Goal: Task Accomplishment & Management: Manage account settings

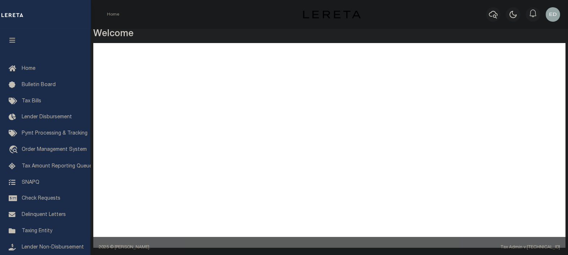
click at [13, 36] on button "button" at bounding box center [12, 41] width 25 height 25
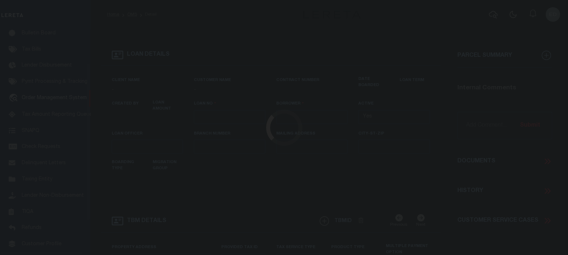
type input "LLEW-T0006"
type input "MICHAEL SCOTT"
select select
type input "[STREET_ADDRESS]"
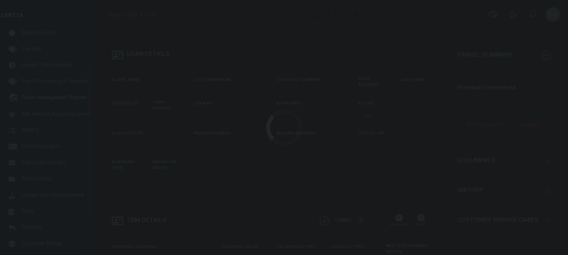
type input "INDEPENDENCE LA 70443-2708"
type input "[DATE]"
select select "10"
select select "Escrow"
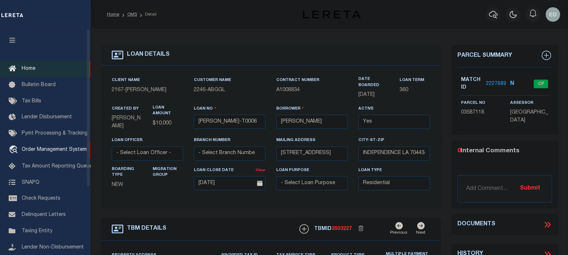
type input "[STREET_ADDRESS]"
select select
type input "INDEPENDENCE LA 70443-2708"
type input "LA"
click at [11, 35] on button "button" at bounding box center [12, 41] width 25 height 25
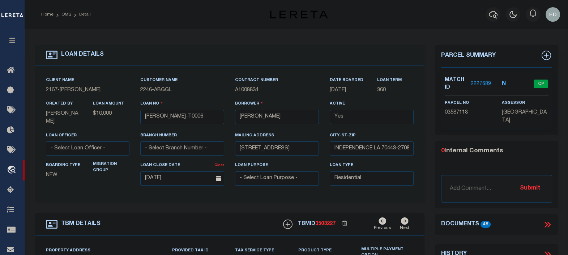
click at [544, 212] on div "Parcel Summary Match ID 2227689 N parcel no 03587118 assessor 0" at bounding box center [496, 246] width 133 height 402
click at [547, 223] on icon at bounding box center [545, 225] width 3 height 6
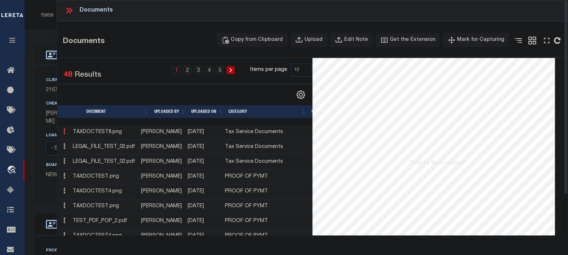
click at [63, 131] on link at bounding box center [64, 132] width 8 height 6
click at [80, 142] on link "Edit Note" at bounding box center [81, 143] width 40 height 12
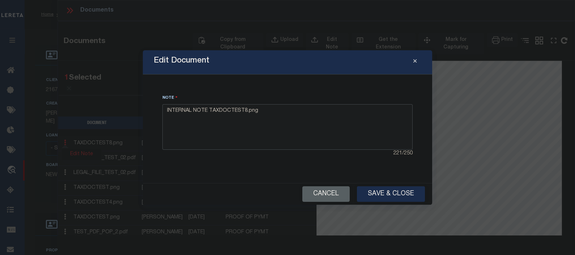
click at [326, 124] on textarea "INTERNAL NOTE TAXDOCTEST8.png" at bounding box center [287, 127] width 250 height 46
type textarea "INTERNAL NOTE TAXDOCTEST8.png edited"
click at [386, 196] on button "Save & Close" at bounding box center [391, 194] width 68 height 16
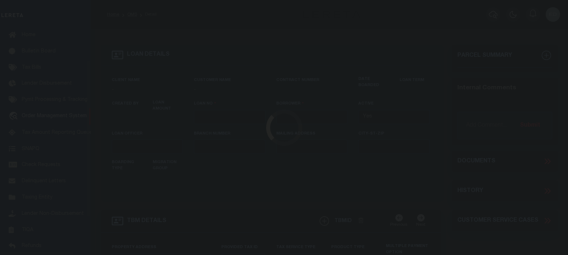
scroll to position [53, 0]
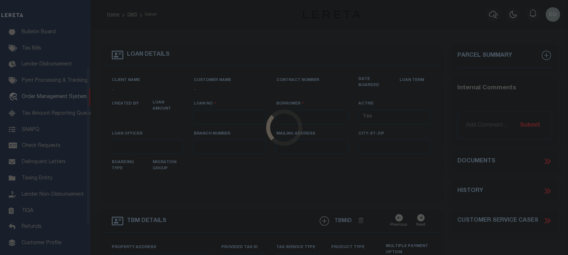
type input "LLEW-T0006"
type input "MICHAEL SCOTT"
select select
type input "136 E RAILROAD AVE"
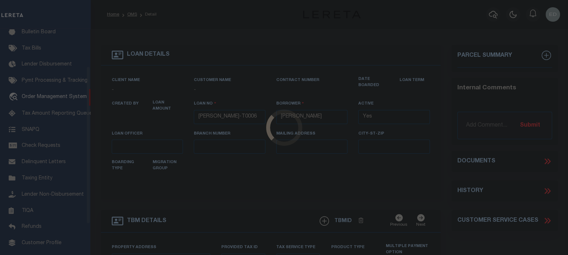
type input "INDEPENDENCE LA 70443-2708"
type input "08/16/2025"
select select "10"
select select "Escrow"
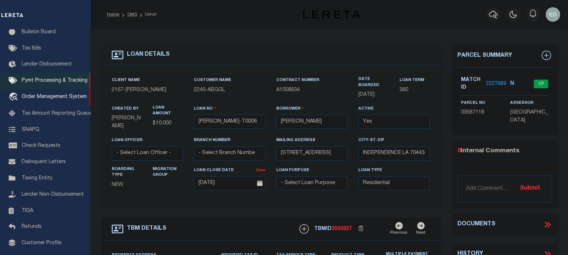
type input "[STREET_ADDRESS]"
select select
type input "INDEPENDENCE LA 70443-2708"
type input "LA"
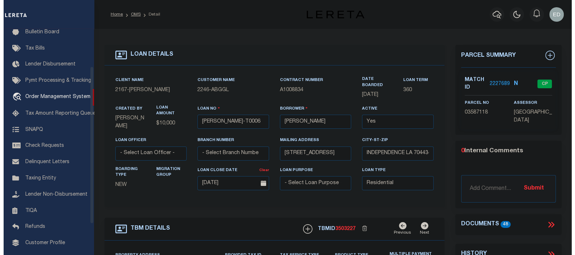
scroll to position [0, 0]
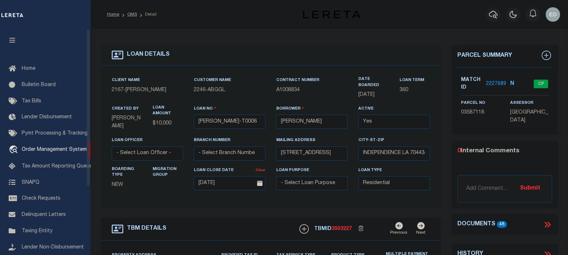
drag, startPoint x: 16, startPoint y: 40, endPoint x: 69, endPoint y: 52, distance: 54.1
click at [16, 40] on button "button" at bounding box center [12, 41] width 25 height 25
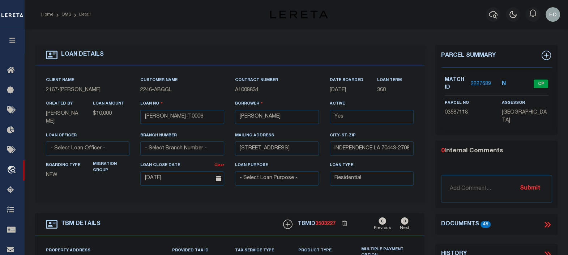
click at [548, 222] on icon at bounding box center [547, 224] width 9 height 9
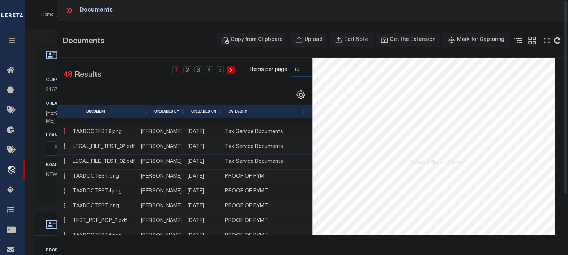
click at [65, 132] on icon at bounding box center [64, 131] width 2 height 6
click at [78, 142] on link "Edit Note" at bounding box center [81, 143] width 40 height 12
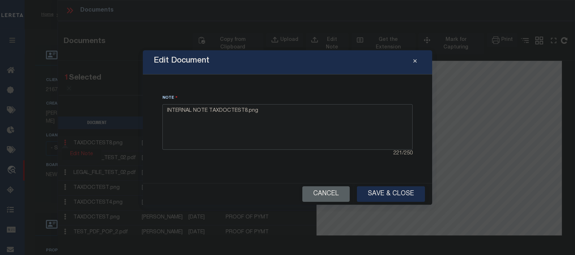
click at [299, 120] on textarea "INTERNAL NOTE TAXDOCTEST8.png" at bounding box center [287, 127] width 250 height 46
type textarea "INTERNAL NOTE TAXDOCTEST8.png fsgbdfg"
click at [380, 199] on button "Save & Close" at bounding box center [391, 194] width 68 height 16
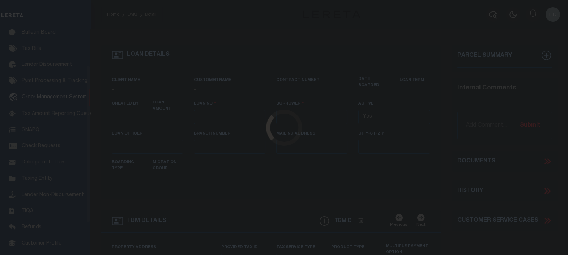
type input "LLEW-T0006"
type input "MICHAEL SCOTT"
select select
type input "136 E RAILROAD AVE"
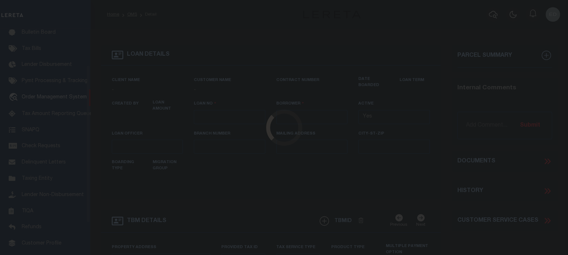
type input "INDEPENDENCE LA 70443-2708"
type input "08/16/2025"
select select "10"
select select "Escrow"
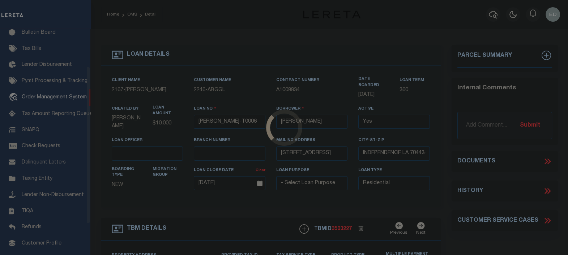
scroll to position [53, 0]
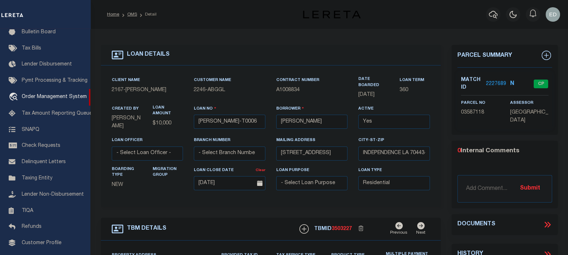
type input "136 E RAILROAD AVE"
select select
type input "INDEPENDENCE LA 70443-2708"
type input "LA"
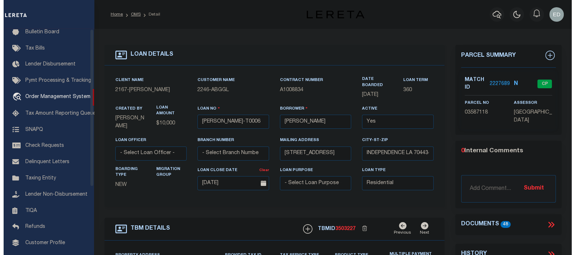
scroll to position [0, 0]
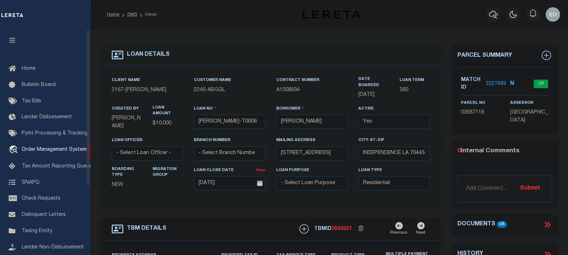
click at [13, 43] on icon "button" at bounding box center [12, 40] width 8 height 7
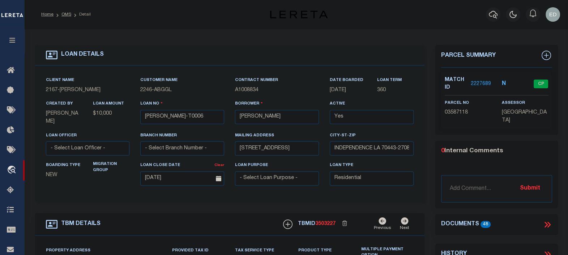
click at [429, 143] on div "LOAN DETAILS Client Name -" at bounding box center [230, 246] width 400 height 402
click at [546, 226] on icon at bounding box center [547, 224] width 9 height 9
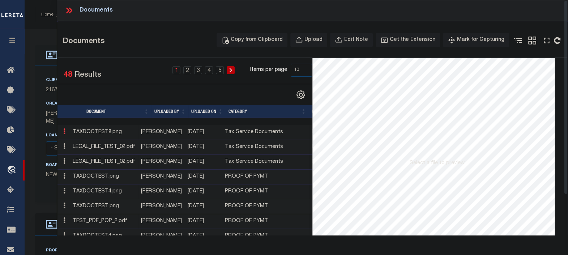
click at [66, 130] on link at bounding box center [64, 132] width 8 height 6
click at [83, 143] on link "Edit Note" at bounding box center [81, 143] width 40 height 12
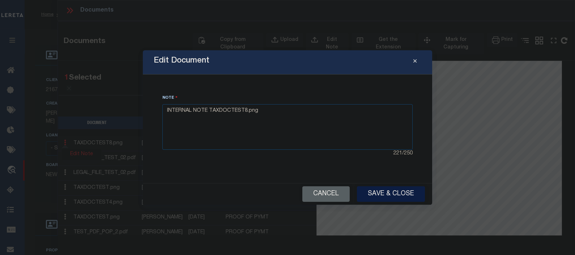
click at [387, 195] on button "Save & Close" at bounding box center [391, 194] width 68 height 16
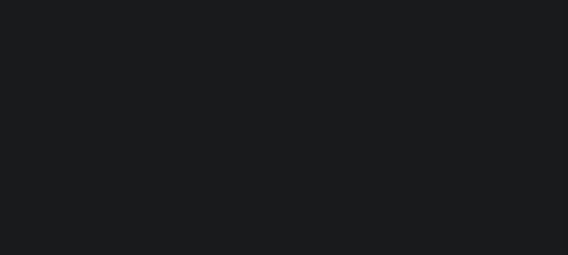
type input "[PERSON_NAME]-T0006"
type input "[PERSON_NAME]"
select select
type input "[STREET_ADDRESS]"
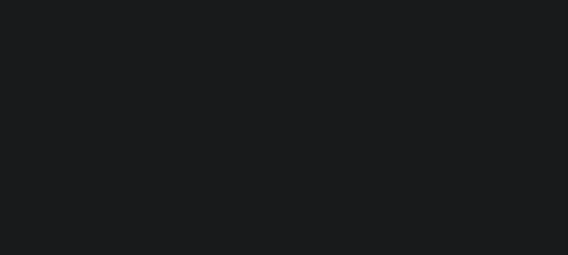
type input "INDEPENDENCE LA 70443-2708"
type input "[DATE]"
select select "10"
select select "Escrow"
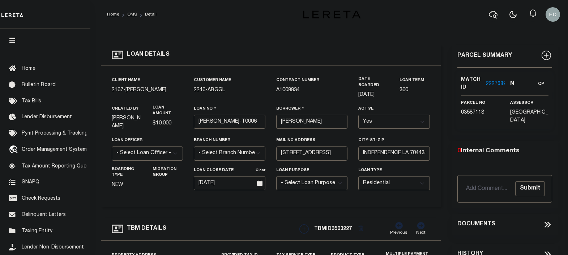
type input "[STREET_ADDRESS]"
select select
type input "INDEPENDENCE LA 70443-2708"
type input "LA"
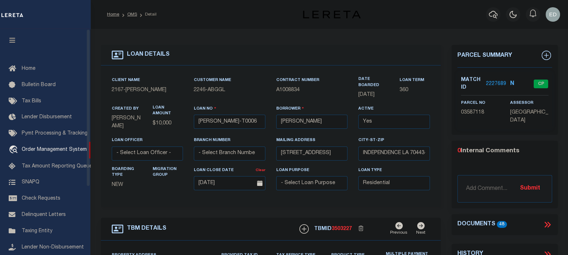
click at [13, 42] on icon "button" at bounding box center [12, 40] width 8 height 7
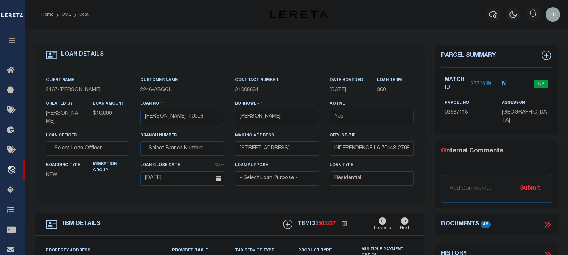
click at [546, 222] on icon at bounding box center [545, 225] width 3 height 6
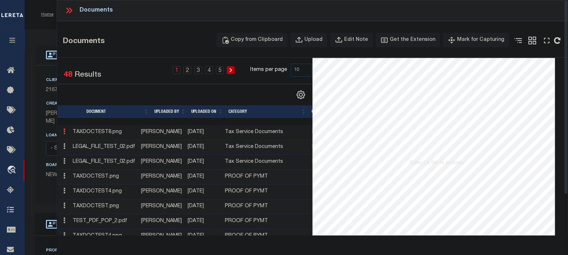
click at [64, 132] on icon at bounding box center [64, 131] width 2 height 6
click at [79, 141] on link "Edit Note" at bounding box center [81, 143] width 40 height 12
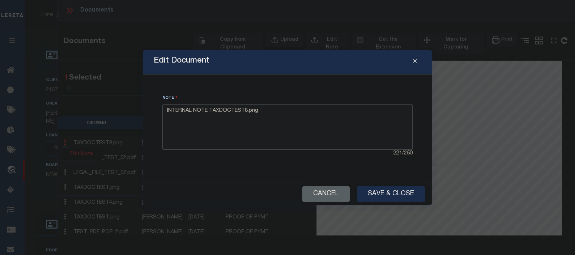
click at [316, 122] on textarea "INTERNAL NOTE TAXDOCTEST8.png" at bounding box center [287, 127] width 250 height 46
type textarea "INTERNAL NOTE TAXDOCTEST8.pngv erfsdrfcsdgvfsd"
click at [377, 189] on button "Save & Close" at bounding box center [391, 194] width 68 height 16
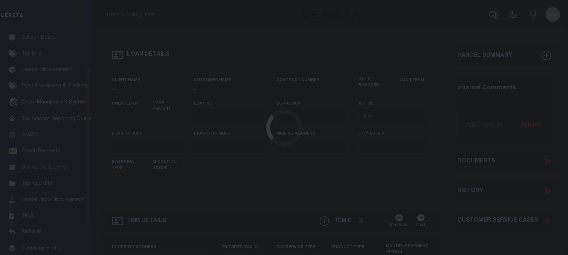
scroll to position [53, 0]
type input "[PERSON_NAME]-T0006"
type input "[PERSON_NAME]"
select select
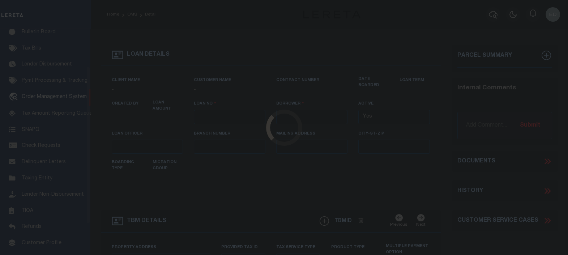
type input "[STREET_ADDRESS]"
type input "INDEPENDENCE LA 70443-2708"
type input "[DATE]"
select select "10"
select select "Escrow"
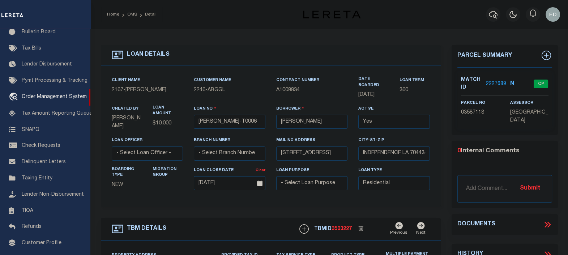
type input "[STREET_ADDRESS]"
select select
type input "INDEPENDENCE LA 70443-2708"
type input "LA"
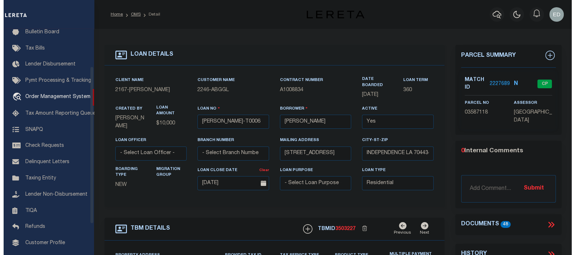
scroll to position [0, 0]
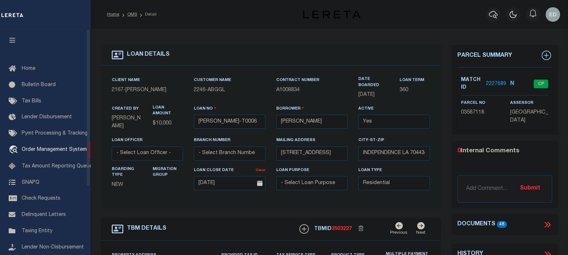
click at [9, 39] on icon "button" at bounding box center [12, 40] width 8 height 7
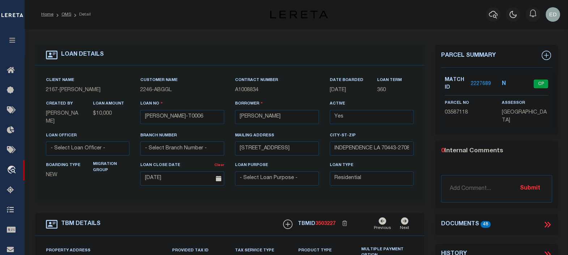
click at [553, 224] on div "Documents 48" at bounding box center [496, 224] width 123 height 9
click at [548, 223] on icon at bounding box center [547, 224] width 9 height 9
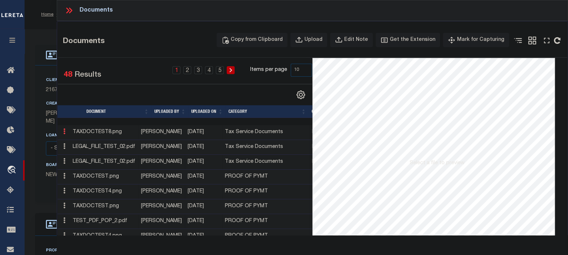
click at [64, 132] on icon at bounding box center [64, 131] width 2 height 6
click at [82, 139] on link "Edit Note" at bounding box center [81, 143] width 40 height 12
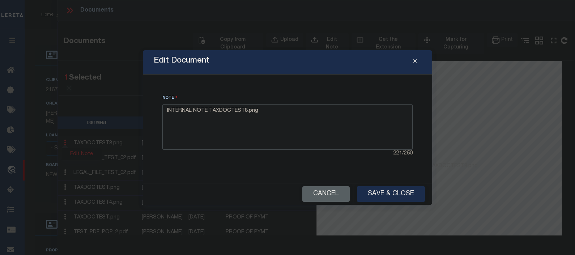
click at [291, 110] on textarea "INTERNAL NOTE TAXDOCTEST8.png" at bounding box center [287, 127] width 250 height 46
type textarea "INTERNAL NOTE TAXDOCTEST8.png sssdsdsdsdsds"
click at [389, 192] on button "Save & Close" at bounding box center [391, 194] width 68 height 16
click at [392, 202] on div "Cancel Save & Close" at bounding box center [287, 193] width 289 height 21
click at [382, 193] on button "Save & Close" at bounding box center [391, 194] width 68 height 16
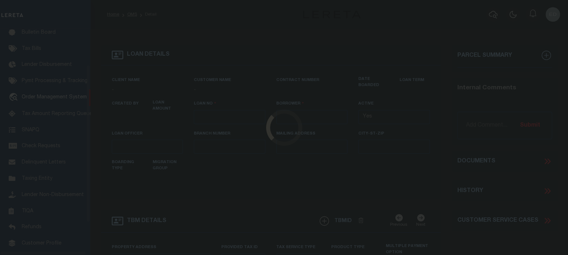
type input "[PERSON_NAME]-T0006"
type input "[PERSON_NAME]"
select select
type input "[STREET_ADDRESS]"
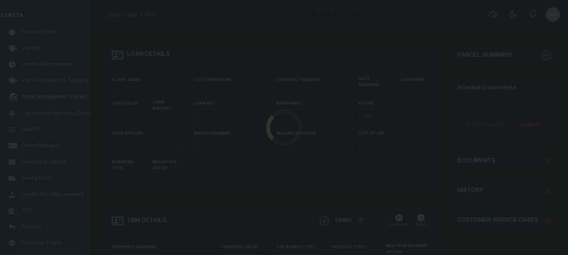
type input "INDEPENDENCE LA 70443-2708"
type input "[DATE]"
select select "10"
select select "Escrow"
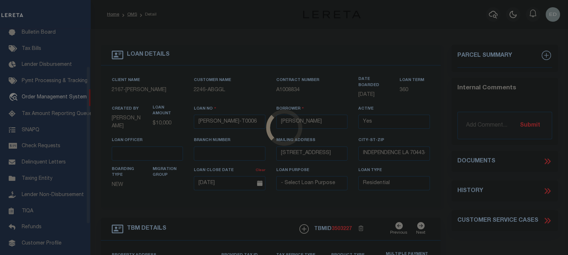
scroll to position [53, 0]
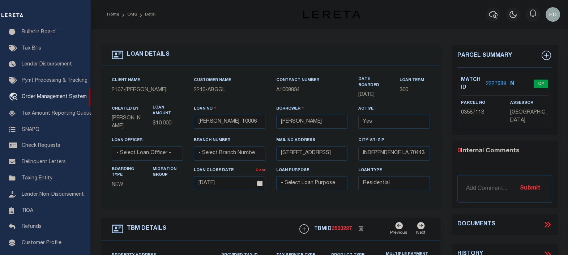
type input "[STREET_ADDRESS]"
select select
type input "INDEPENDENCE LA 70443-2708"
type input "LA"
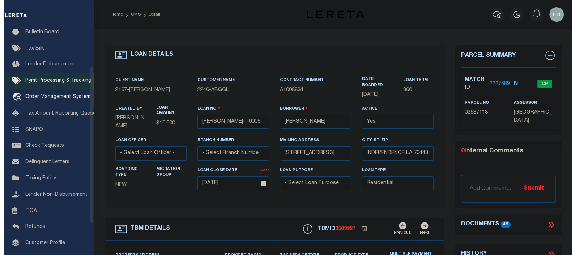
scroll to position [0, 0]
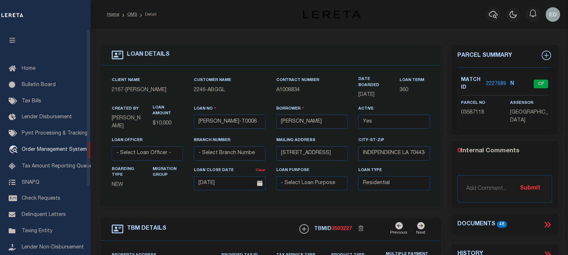
click at [13, 37] on button "button" at bounding box center [12, 41] width 25 height 25
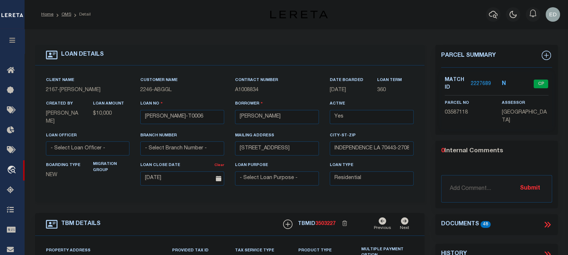
click at [549, 221] on icon at bounding box center [547, 224] width 9 height 9
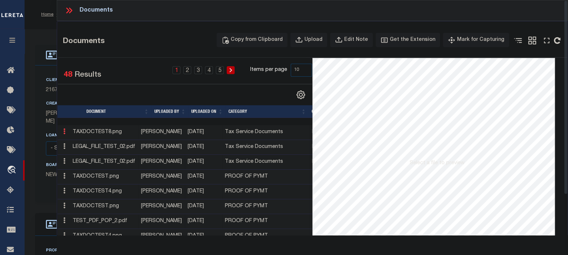
click at [65, 132] on icon at bounding box center [64, 131] width 2 height 6
click at [76, 141] on link "Edit Note" at bounding box center [81, 143] width 40 height 12
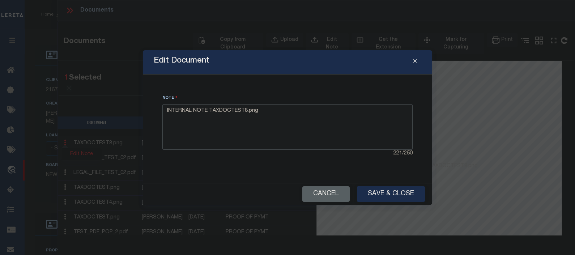
click at [276, 117] on textarea "INTERNAL NOTE TAXDOCTEST8.png" at bounding box center [287, 127] width 250 height 46
type textarea "INTERNAL NOTE TAXDOCTEST8.png dafgsdfg"
click at [390, 190] on button "Save & Close" at bounding box center [391, 194] width 68 height 16
click at [388, 193] on button "Save & Close" at bounding box center [391, 194] width 68 height 16
click at [382, 196] on button "Save & Close" at bounding box center [391, 194] width 68 height 16
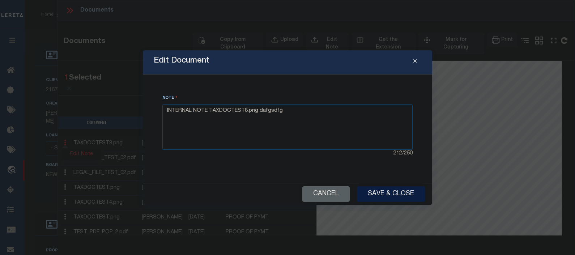
click at [378, 193] on button "Save & Close" at bounding box center [391, 194] width 68 height 16
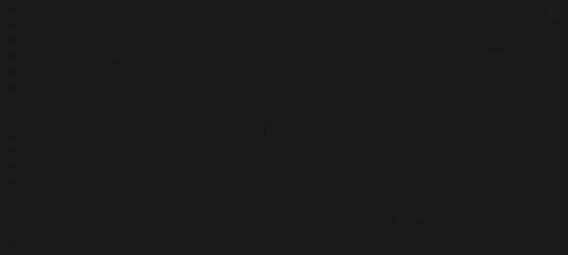
scroll to position [53, 0]
type input "[PERSON_NAME]-T0006"
type input "[PERSON_NAME]"
select select
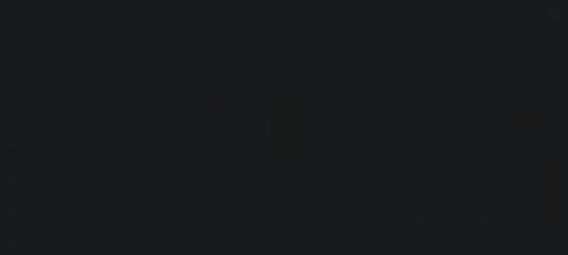
type input "[STREET_ADDRESS]"
type input "INDEPENDENCE LA 70443-2708"
type input "[DATE]"
select select "10"
select select "Escrow"
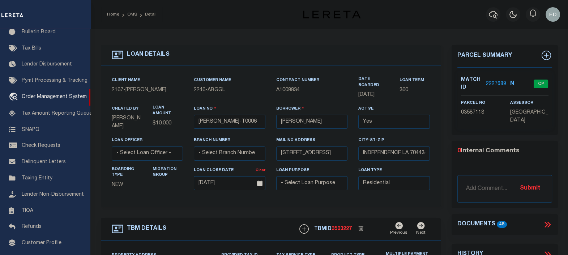
type input "[STREET_ADDRESS]"
select select
type input "INDEPENDENCE LA 70443-2708"
type input "LA"
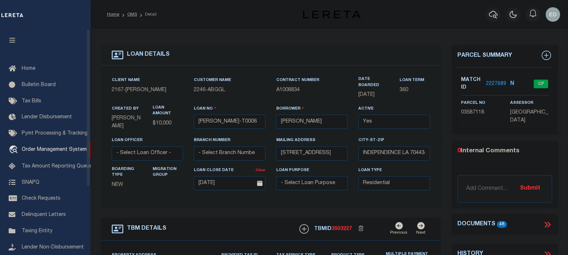
click at [17, 39] on button "button" at bounding box center [12, 41] width 25 height 25
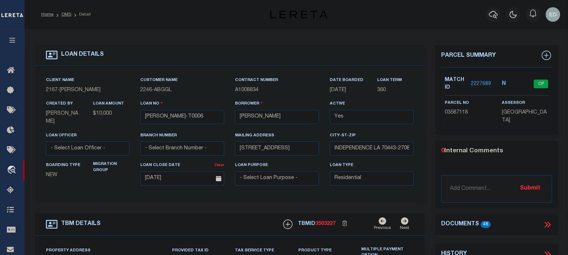
click at [423, 135] on div "Client Name 2167 - Matt Demo Customer Name 2246 - ABGGL Contract Number 360" at bounding box center [229, 133] width 389 height 137
click at [547, 222] on icon at bounding box center [547, 224] width 9 height 9
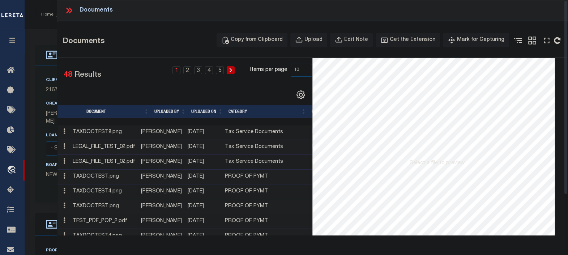
drag, startPoint x: 64, startPoint y: 133, endPoint x: 26, endPoint y: 106, distance: 46.7
click at [64, 133] on icon at bounding box center [64, 131] width 2 height 6
click at [78, 140] on link "Edit Note" at bounding box center [81, 143] width 40 height 12
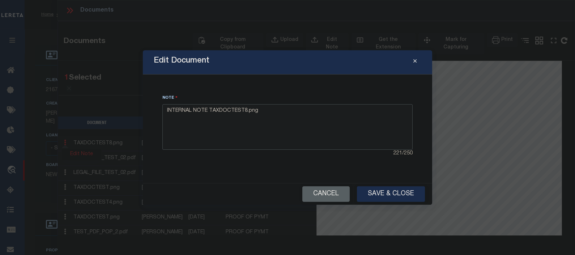
click at [290, 118] on textarea "INTERNAL NOTE TAXDOCTEST8.png" at bounding box center [287, 127] width 250 height 46
type textarea "INTERNAL NOTE TAXDOCTEST8.png asjhdvfjlhasda"
click at [382, 193] on button "Save & Close" at bounding box center [391, 194] width 68 height 16
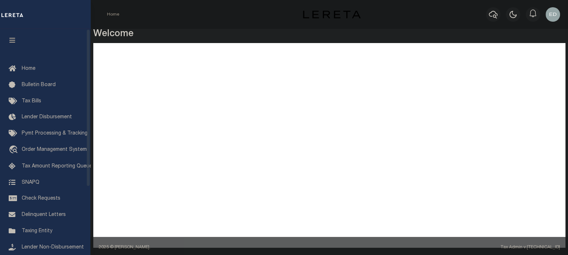
click at [16, 41] on icon "button" at bounding box center [12, 40] width 8 height 7
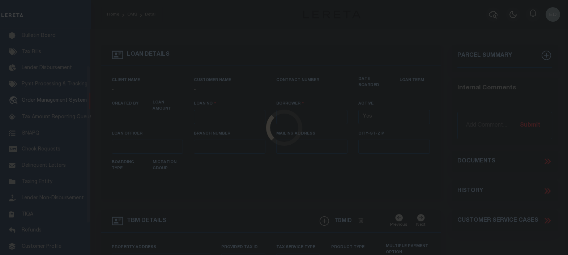
scroll to position [53, 0]
type input "[PERSON_NAME]-T0006"
type input "[PERSON_NAME]"
select select
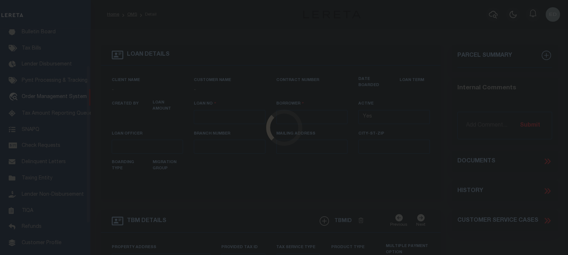
type input "[STREET_ADDRESS]"
type input "INDEPENDENCE LA 70443-2708"
type input "[DATE]"
select select "10"
select select "Escrow"
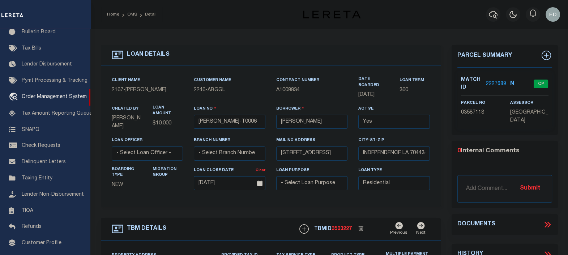
type input "[STREET_ADDRESS]"
select select
type input "INDEPENDENCE LA 70443-2708"
type input "LA"
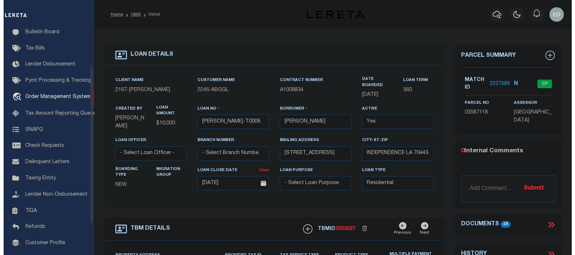
scroll to position [0, 0]
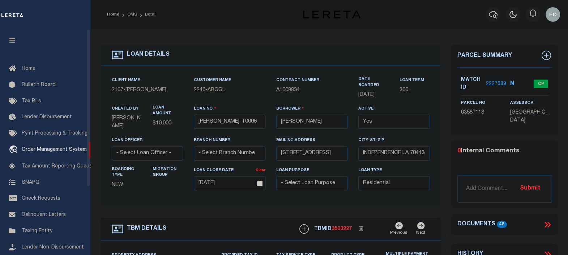
click at [16, 37] on button "button" at bounding box center [12, 41] width 25 height 25
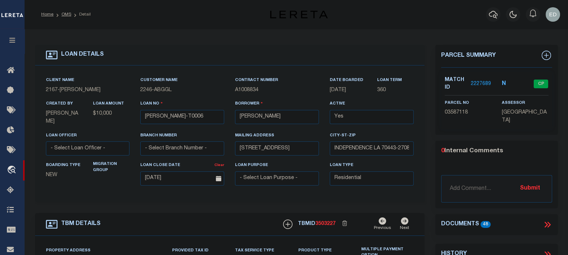
click at [545, 220] on icon at bounding box center [547, 224] width 9 height 9
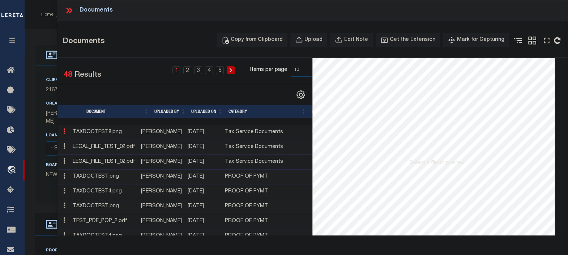
click at [65, 132] on icon at bounding box center [64, 131] width 2 height 6
click at [83, 142] on link "Edit Note" at bounding box center [81, 143] width 40 height 12
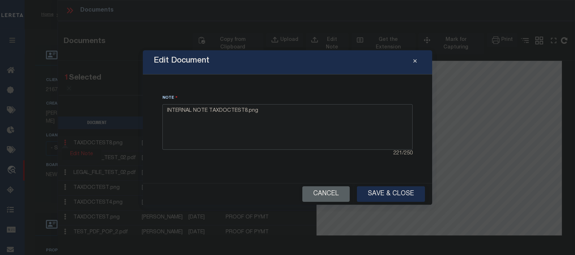
drag, startPoint x: 278, startPoint y: 124, endPoint x: 278, endPoint y: 116, distance: 8.0
click at [278, 121] on textarea "INTERNAL NOTE TAXDOCTEST8.png" at bounding box center [287, 127] width 250 height 46
type textarea "INTERNAL NOTE TAXDOCTEST8.png sdfgsdtgherthe56tyhertfy"
click at [393, 190] on button "Save & Close" at bounding box center [391, 194] width 68 height 16
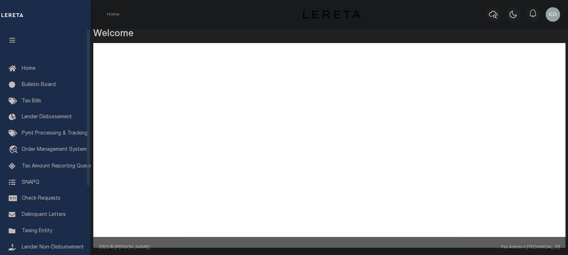
click at [14, 42] on icon "button" at bounding box center [12, 40] width 8 height 7
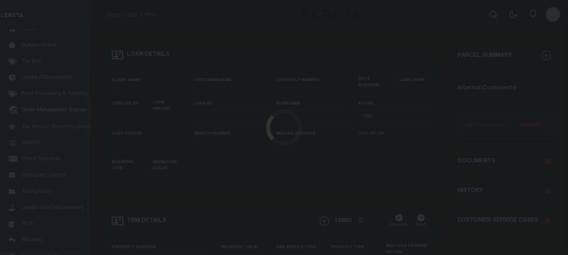
type input "LLEW-T0006"
type input "MICHAEL SCOTT"
select select
type input "136 E RAILROAD AVE"
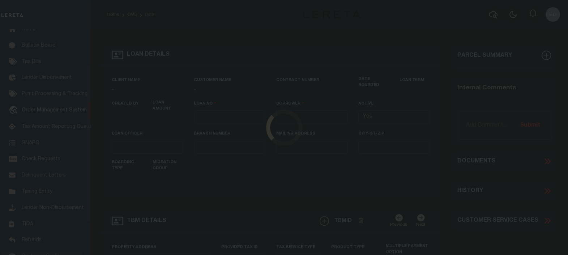
type input "INDEPENDENCE LA 70443-2708"
type input "08/16/2025"
select select "10"
select select "Escrow"
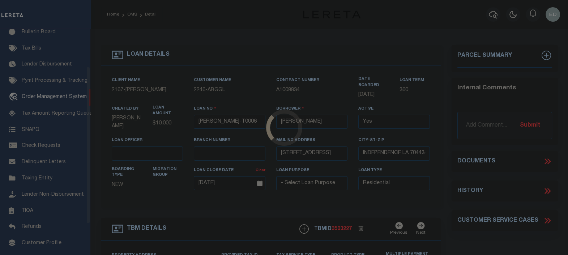
scroll to position [53, 0]
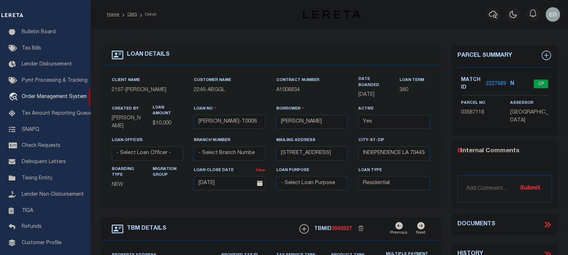
type input "136 E RAILROAD AVE"
select select
type input "INDEPENDENCE LA 70443-2708"
type input "LA"
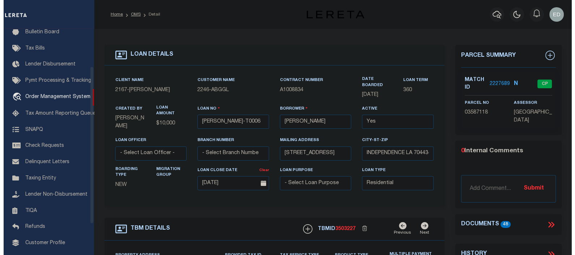
scroll to position [0, 0]
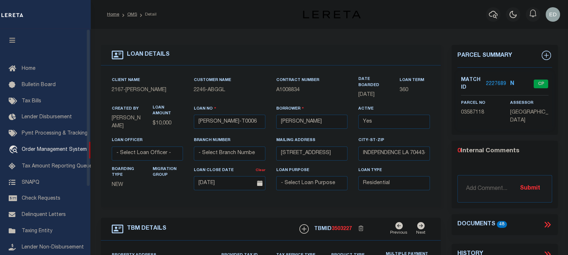
drag, startPoint x: 14, startPoint y: 38, endPoint x: 38, endPoint y: 49, distance: 25.7
click at [14, 38] on icon "button" at bounding box center [12, 40] width 8 height 7
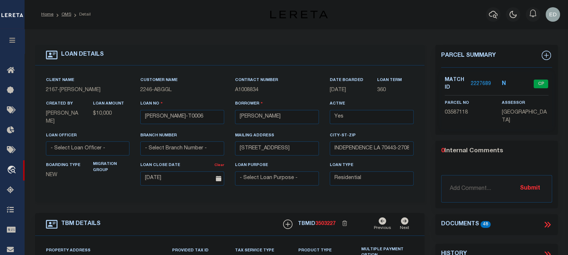
click at [545, 222] on icon at bounding box center [545, 225] width 3 height 6
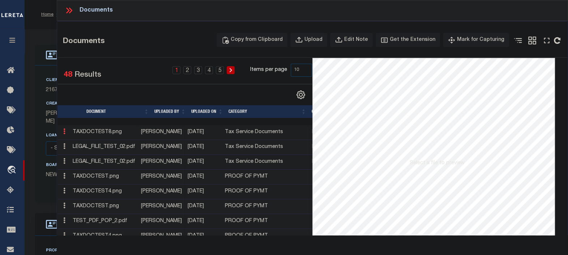
click at [63, 130] on icon at bounding box center [64, 131] width 2 height 6
click at [86, 142] on link "Edit Note" at bounding box center [81, 143] width 40 height 12
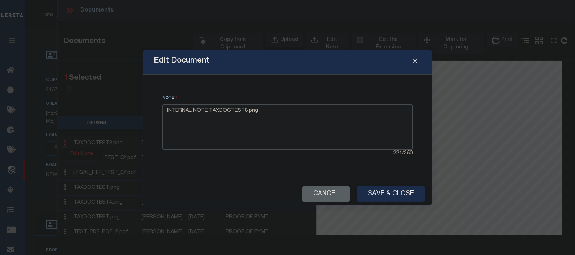
click at [312, 117] on textarea "INTERNAL NOTE TAXDOCTEST8.png" at bounding box center [287, 127] width 250 height 46
type textarea "INTERNAL NOTE TAXDOCTEST8.png askhjldblkas"
click at [395, 192] on button "Save & Close" at bounding box center [391, 194] width 68 height 16
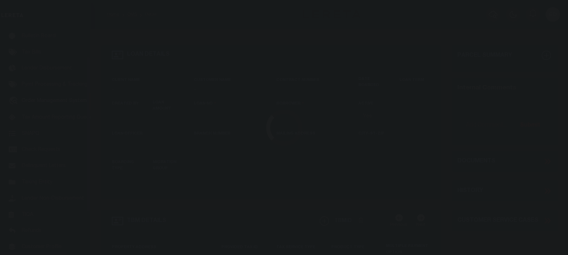
type input "[PERSON_NAME]-T0006"
type input "[PERSON_NAME]"
select select
type input "[STREET_ADDRESS]"
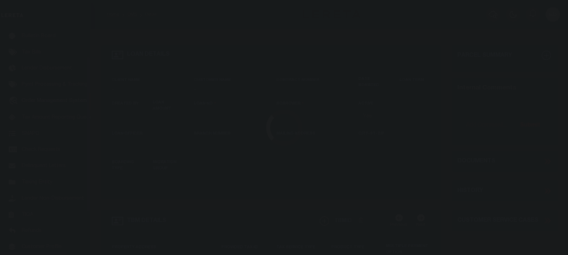
type input "INDEPENDENCE LA 70443-2708"
type input "[DATE]"
select select "10"
select select "Escrow"
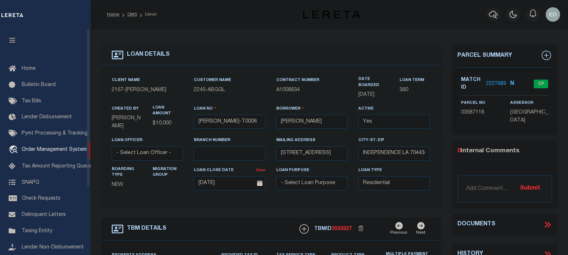
click at [14, 42] on icon "button" at bounding box center [12, 40] width 8 height 7
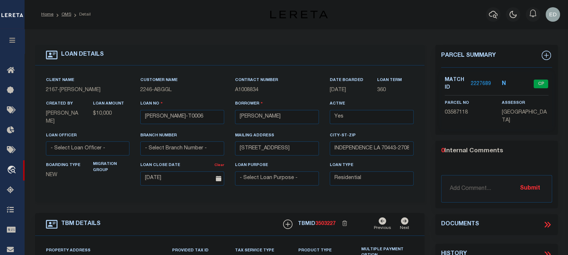
type input "136 E RAILROAD AVE"
select select
type input "INDEPENDENCE LA 70443-2708"
type input "LA"
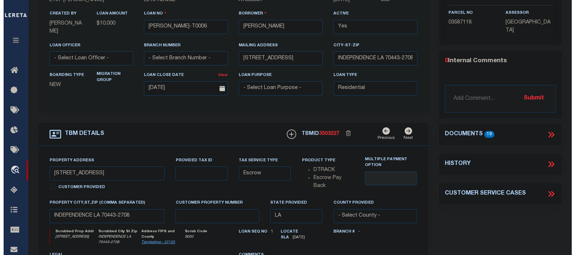
scroll to position [45, 0]
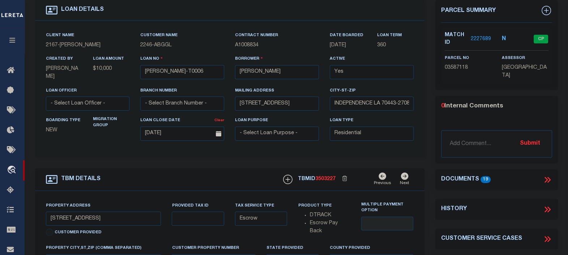
click at [546, 180] on icon at bounding box center [547, 179] width 9 height 9
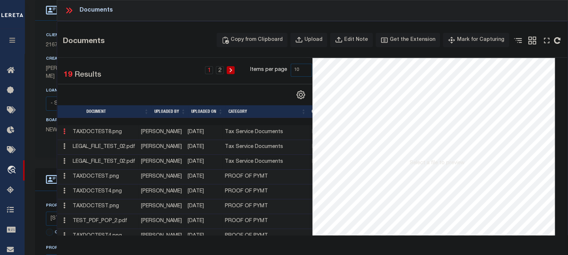
click at [65, 132] on icon at bounding box center [64, 131] width 2 height 6
click at [84, 143] on link "Edit Note" at bounding box center [81, 143] width 40 height 12
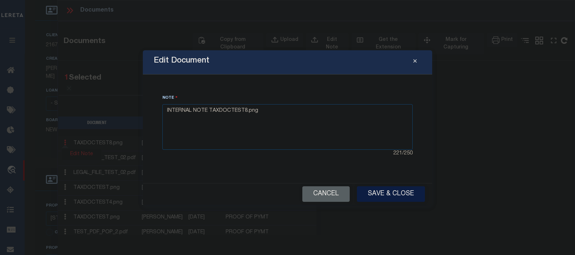
click at [399, 195] on button "Save & Close" at bounding box center [391, 194] width 68 height 16
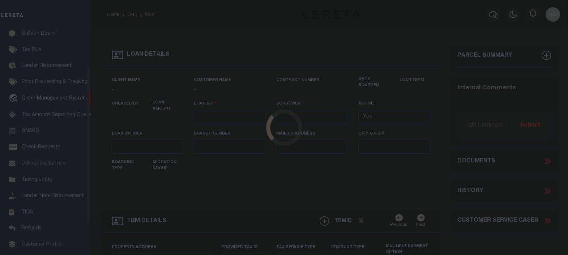
type input "[PERSON_NAME]-T0006"
type input "[PERSON_NAME]"
select select
type input "[STREET_ADDRESS]"
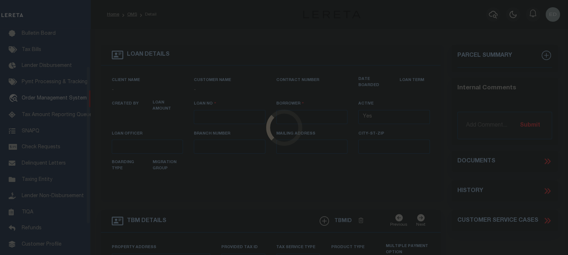
type input "INDEPENDENCE LA 70443-2708"
type input "[DATE]"
select select "10"
select select "Escrow"
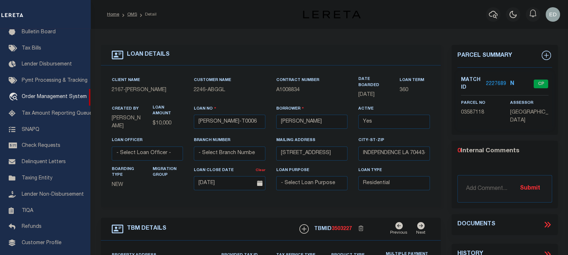
type input "[STREET_ADDRESS]"
select select
type input "INDEPENDENCE LA 70443-2708"
type input "LA"
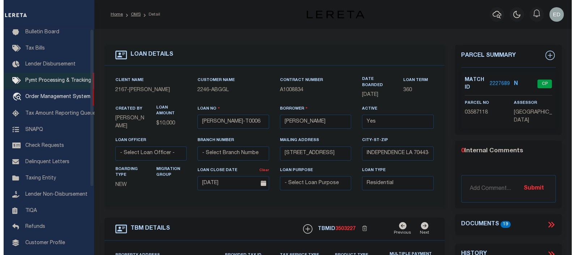
scroll to position [0, 0]
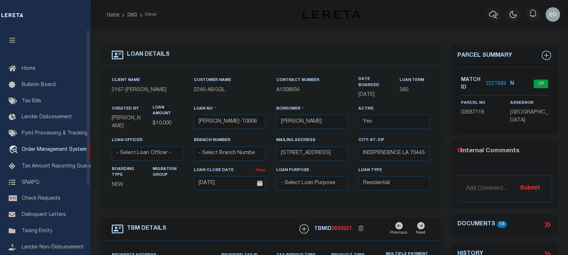
click at [10, 38] on button "button" at bounding box center [12, 41] width 25 height 25
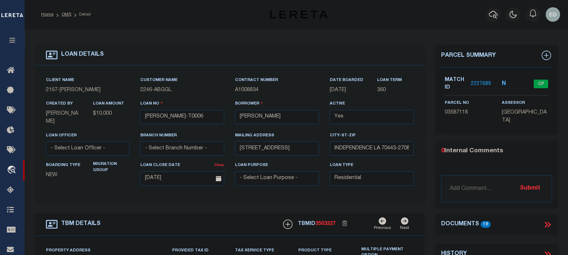
click at [549, 222] on icon at bounding box center [547, 224] width 9 height 9
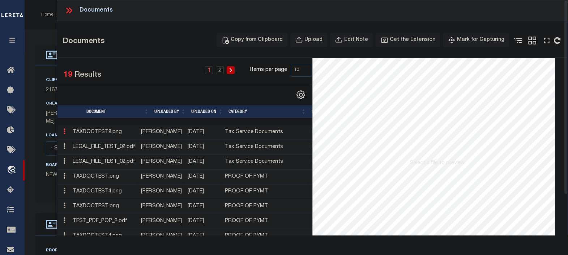
click at [64, 132] on icon at bounding box center [64, 131] width 2 height 6
click at [82, 142] on link "Edit Note" at bounding box center [81, 143] width 40 height 12
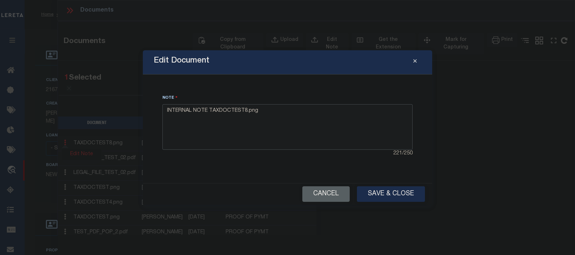
click at [283, 116] on textarea "INTERNAL NOTE TAXDOCTEST8.png" at bounding box center [287, 127] width 250 height 46
type textarea "INTERNAL NOTE TAXDOCTEST8.png asdretgfaerfg"
click at [383, 196] on button "Save & Close" at bounding box center [391, 194] width 68 height 16
click at [383, 192] on button "Save & Close" at bounding box center [391, 194] width 68 height 16
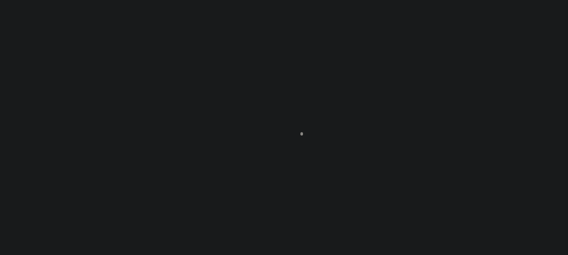
scroll to position [53, 0]
type input "[PERSON_NAME]-T0006"
type input "[PERSON_NAME]"
select select
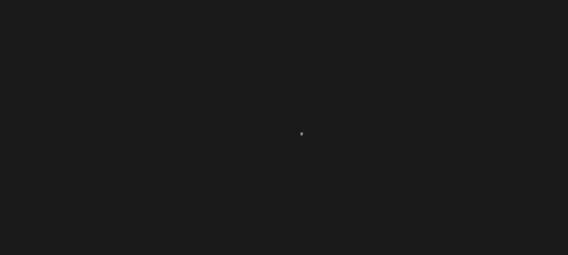
type input "[STREET_ADDRESS]"
type input "INDEPENDENCE LA 70443-2708"
type input "[DATE]"
select select "10"
select select "Escrow"
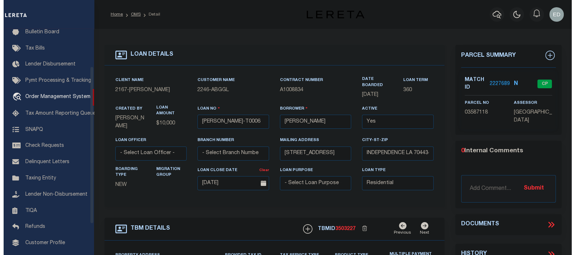
scroll to position [0, 0]
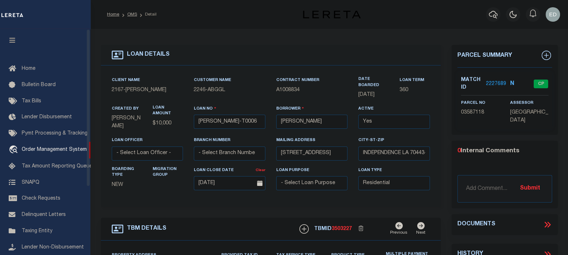
type input "[STREET_ADDRESS]"
select select
type input "INDEPENDENCE LA 70443-2708"
type input "LA"
click at [9, 43] on icon "button" at bounding box center [12, 40] width 8 height 7
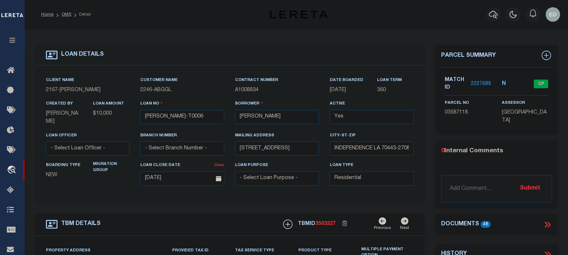
click at [546, 224] on icon at bounding box center [545, 225] width 3 height 6
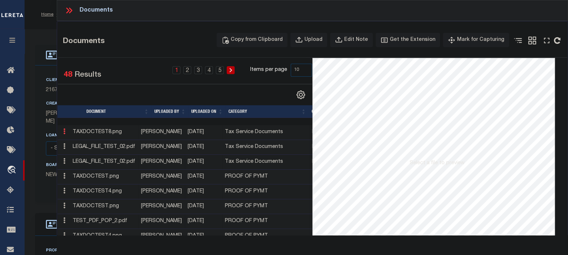
click at [65, 132] on icon at bounding box center [64, 131] width 2 height 6
click at [82, 142] on link "Edit Note" at bounding box center [81, 143] width 40 height 12
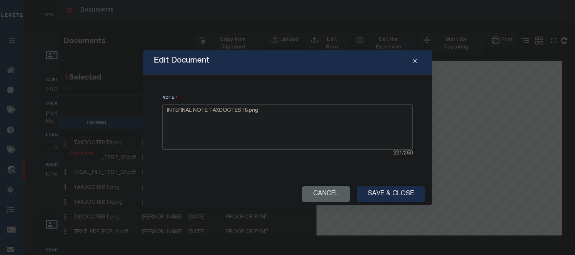
click at [293, 110] on textarea "INTERNAL NOTE TAXDOCTEST8.png" at bounding box center [287, 127] width 250 height 46
type textarea "INTERNAL NOTE TAXDOCTEST8.png dfghjdgyhjfgh"
click at [376, 196] on button "Save & Close" at bounding box center [391, 194] width 68 height 16
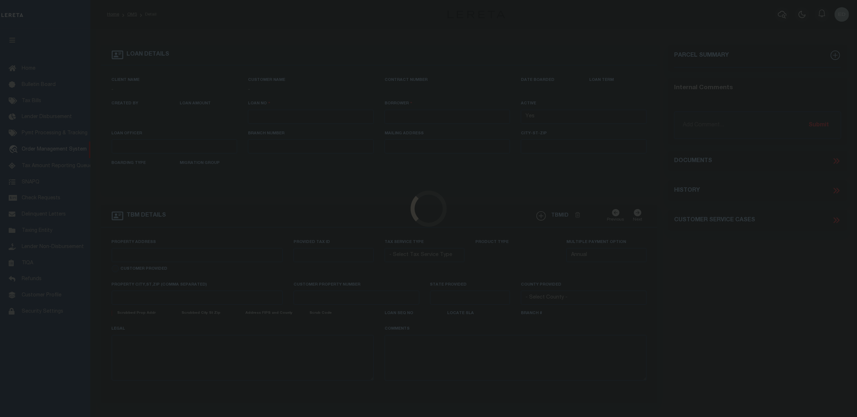
type input "[PERSON_NAME]-T0006"
type input "[PERSON_NAME]"
select select
type input "[STREET_ADDRESS]"
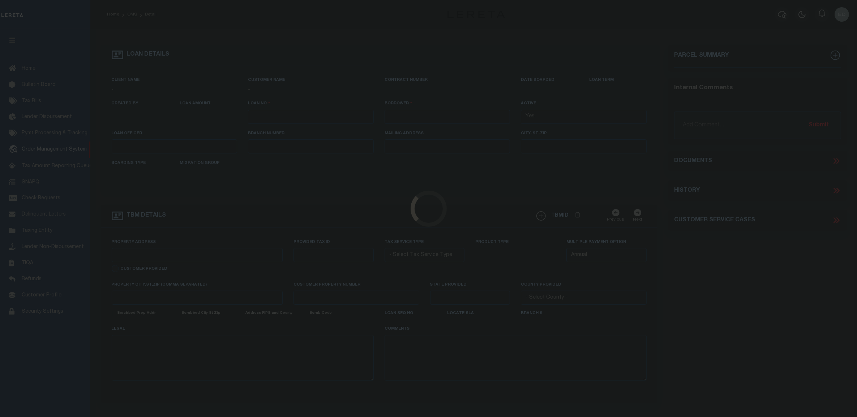
type input "INDEPENDENCE LA 70443-2708"
type input "[DATE]"
select select "10"
select select "Escrow"
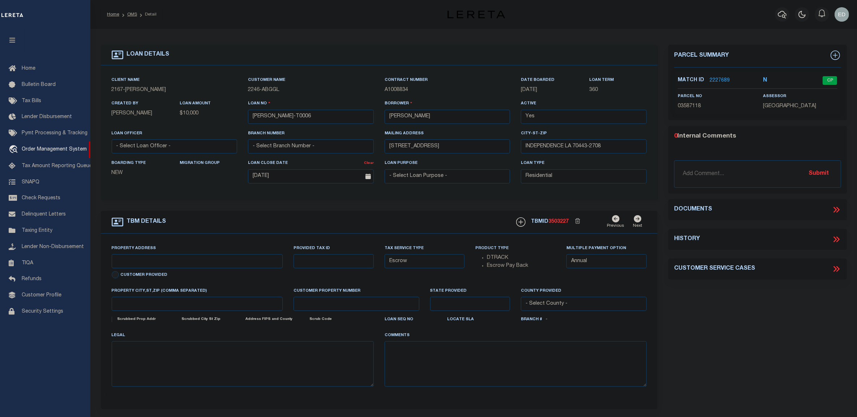
click at [406, 38] on div "LOAN DETAILS Client Name 2167 - [PERSON_NAME] Customer Name" at bounding box center [473, 237] width 757 height 402
type input "[STREET_ADDRESS]"
select select
type input "INDEPENDENCE LA 70443-2708"
type input "LA"
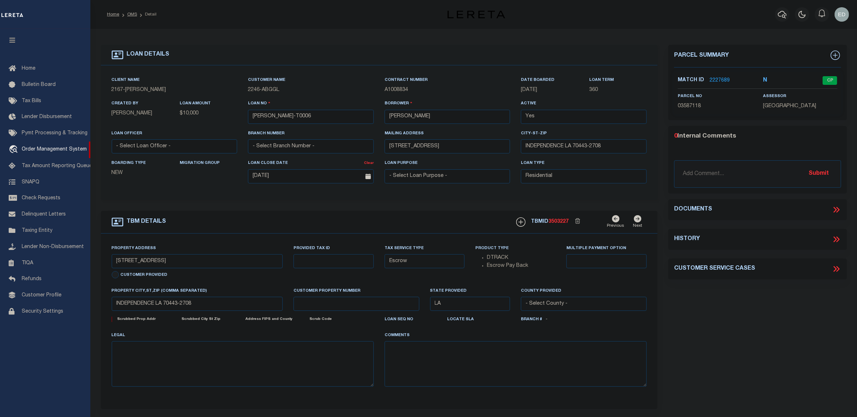
drag, startPoint x: 384, startPoint y: 37, endPoint x: 332, endPoint y: 40, distance: 52.5
click at [383, 37] on div "LOAN DETAILS Client Name 2167 - [PERSON_NAME] Customer Name" at bounding box center [473, 237] width 757 height 402
drag, startPoint x: 332, startPoint y: 40, endPoint x: 318, endPoint y: 38, distance: 13.9
click at [329, 40] on div "LOAN DETAILS Client Name 2167 - [PERSON_NAME] Customer Name" at bounding box center [473, 238] width 757 height 404
click at [318, 38] on div "LOAN DETAILS Client Name 2167 - [PERSON_NAME] Customer Name" at bounding box center [473, 238] width 757 height 404
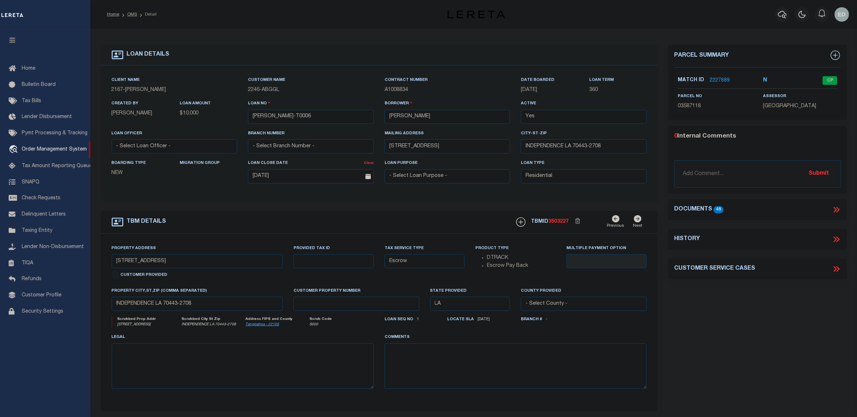
click at [301, 38] on div "LOAN DETAILS Client Name 2167 - Matt Demo Customer Name" at bounding box center [473, 238] width 757 height 404
click at [333, 34] on div "LOAN DETAILS Client Name 2167" at bounding box center [473, 245] width 767 height 433
click at [301, 34] on div "LOAN DETAILS Client Name 2167" at bounding box center [473, 245] width 767 height 433
click at [323, 34] on div "LOAN DETAILS Client Name 2167" at bounding box center [473, 245] width 767 height 433
click at [315, 40] on div "LOAN DETAILS Client Name 2167 - Matt Demo Customer Name" at bounding box center [473, 238] width 757 height 404
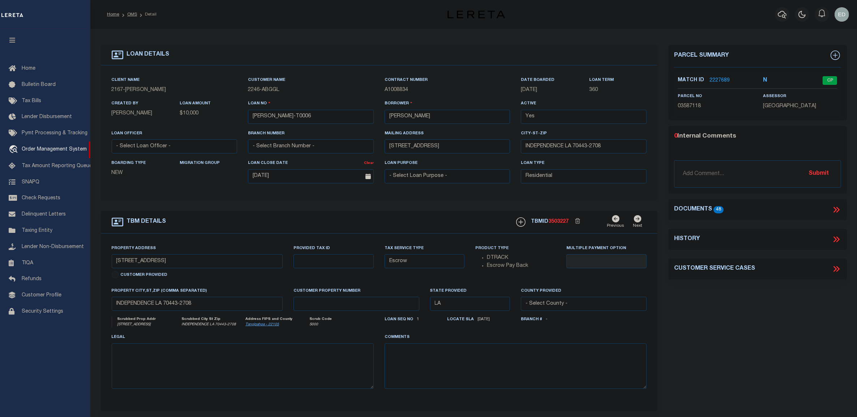
click at [330, 38] on div "LOAN DETAILS Client Name 2167 - Matt Demo Customer Name" at bounding box center [473, 238] width 757 height 404
click at [313, 38] on div "LOAN DETAILS Client Name 2167 - Matt Demo Customer Name" at bounding box center [473, 238] width 757 height 404
click at [330, 35] on div "LOAN DETAILS Client Name 2167" at bounding box center [473, 245] width 767 height 433
click at [305, 37] on div "LOAN DETAILS Client Name 2167 - Matt Demo Customer Name" at bounding box center [473, 238] width 757 height 404
click at [326, 37] on div "LOAN DETAILS Client Name 2167 - Matt Demo Customer Name" at bounding box center [473, 238] width 757 height 404
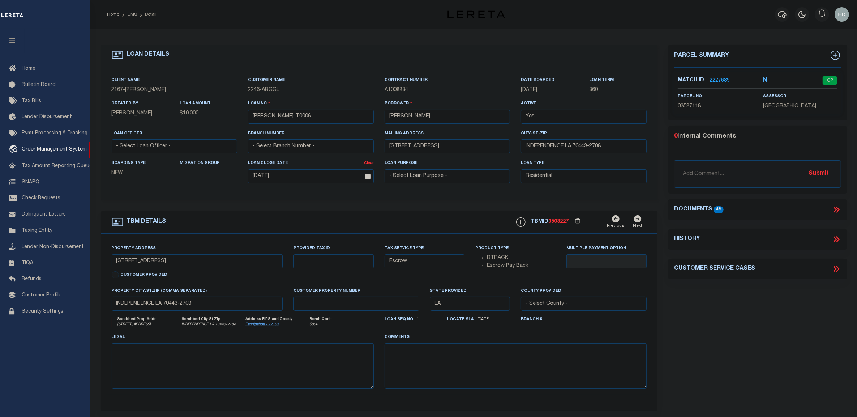
click at [317, 40] on div "LOAN DETAILS Client Name 2167 - Matt Demo Customer Name" at bounding box center [473, 238] width 757 height 404
click at [353, 40] on div "LOAN DETAILS Client Name 2167 - Matt Demo Customer Name" at bounding box center [473, 238] width 757 height 404
click at [323, 47] on div "LOAN DETAILS" at bounding box center [379, 55] width 557 height 21
click at [351, 47] on div "LOAN DETAILS" at bounding box center [379, 55] width 557 height 21
click at [342, 48] on div "LOAN DETAILS" at bounding box center [379, 55] width 557 height 21
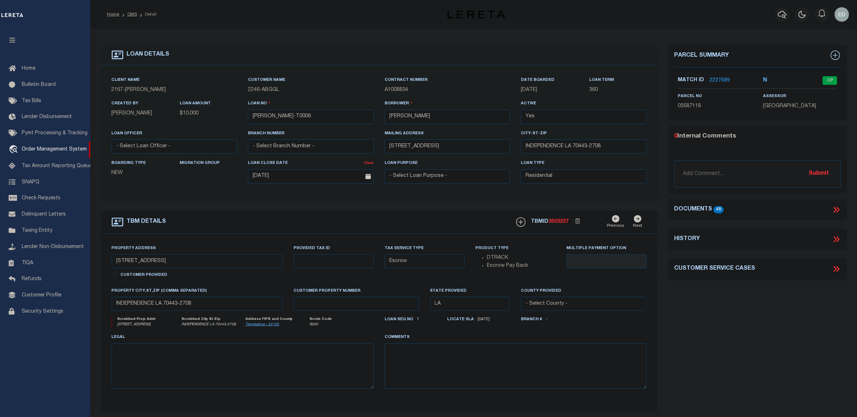
click at [349, 50] on div "LOAN DETAILS" at bounding box center [379, 55] width 557 height 21
click at [331, 50] on div "LOAN DETAILS" at bounding box center [379, 55] width 557 height 21
click at [348, 48] on div "LOAN DETAILS" at bounding box center [379, 55] width 557 height 21
click at [344, 44] on div "LOAN DETAILS Client Name 2167 - Matt Demo Customer Name" at bounding box center [473, 238] width 757 height 404
click at [344, 49] on div "LOAN DETAILS" at bounding box center [379, 55] width 557 height 21
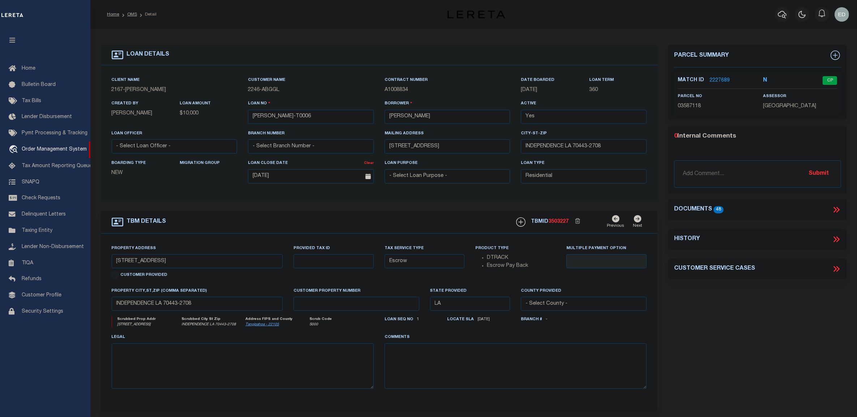
click at [344, 42] on div "LOAN DETAILS Client Name 2167 - Matt Demo Customer Name" at bounding box center [473, 238] width 757 height 404
click at [344, 44] on div "LOAN DETAILS Client Name 2167 - Matt Demo Customer Name" at bounding box center [473, 238] width 757 height 404
click at [348, 42] on div "LOAN DETAILS Client Name 2167 - Matt Demo Customer Name" at bounding box center [473, 238] width 757 height 404
click at [340, 50] on div "LOAN DETAILS" at bounding box center [379, 55] width 557 height 21
click at [351, 50] on div "LOAN DETAILS" at bounding box center [379, 55] width 557 height 21
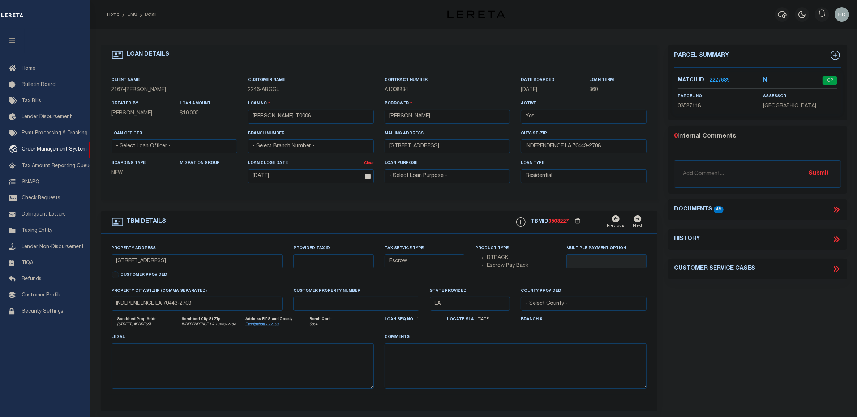
click at [335, 55] on div "LOAN DETAILS" at bounding box center [379, 55] width 557 height 21
click at [364, 52] on div "LOAN DETAILS" at bounding box center [379, 55] width 557 height 21
click at [834, 205] on icon at bounding box center [836, 209] width 9 height 9
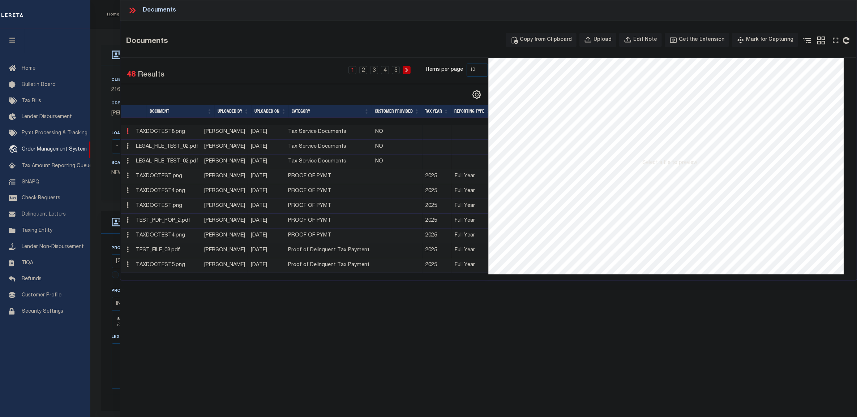
click at [129, 132] on link at bounding box center [128, 132] width 8 height 6
click at [139, 142] on link "Edit Note" at bounding box center [144, 143] width 40 height 12
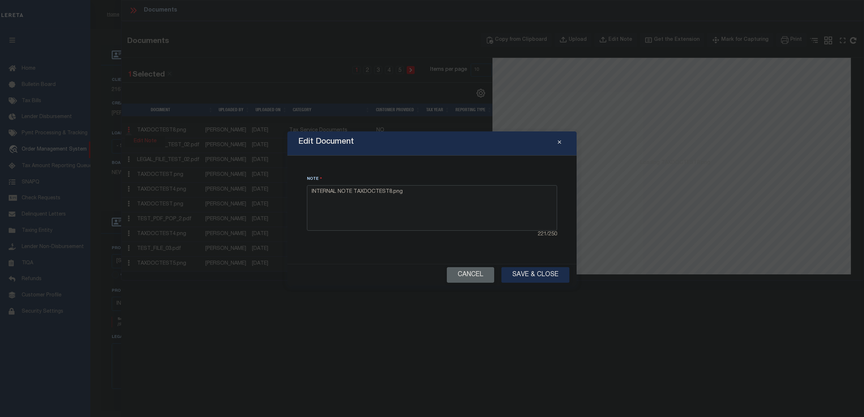
click at [463, 202] on textarea "INTERNAL NOTE TAXDOCTEST8.png" at bounding box center [432, 208] width 250 height 46
type textarea "INTERNAL NOTE TAXDOCTEST8.png cfhbsdgf"
click at [539, 273] on button "Save & Close" at bounding box center [535, 275] width 68 height 16
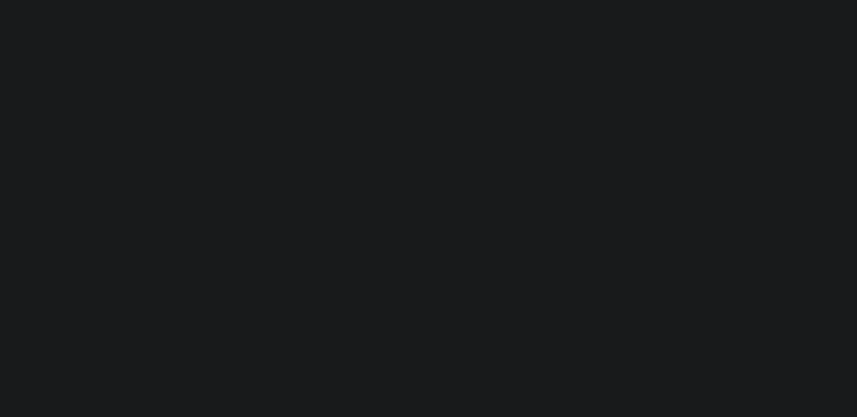
type input "[PERSON_NAME]-T0006"
type input "[PERSON_NAME]"
select select
type input "[STREET_ADDRESS]"
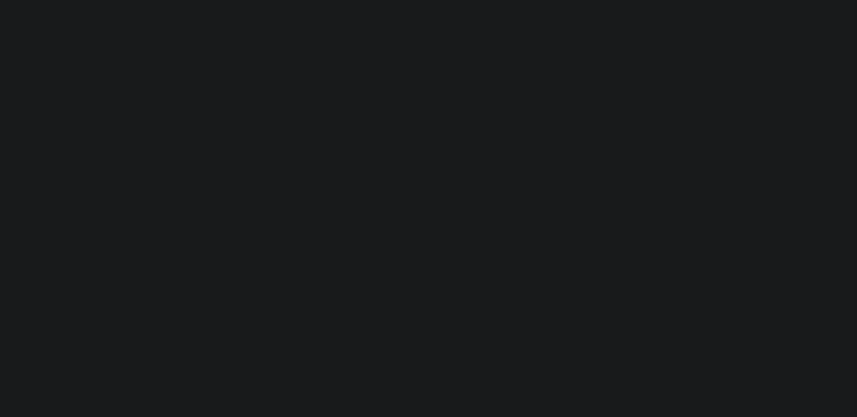
type input "INDEPENDENCE LA 70443-2708"
type input "[DATE]"
select select "10"
select select "Escrow"
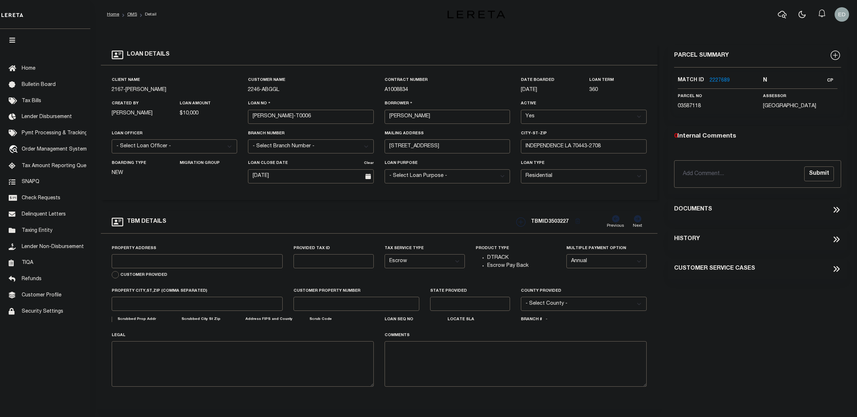
type input "[STREET_ADDRESS]"
select select
type input "INDEPENDENCE LA 70443-2708"
type input "LA"
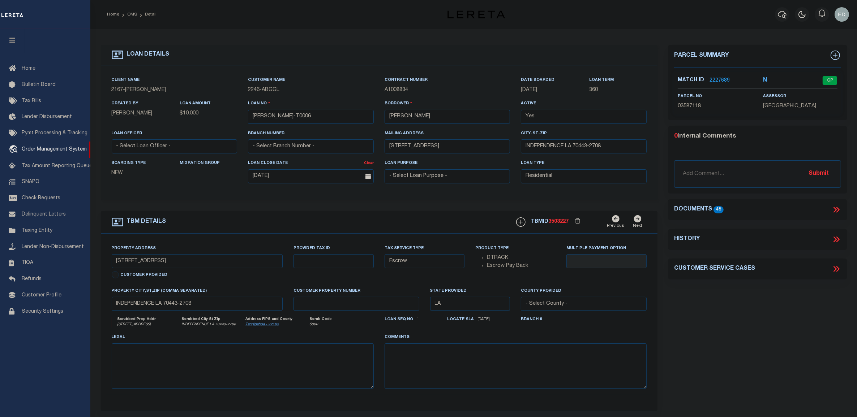
click at [8, 38] on icon "button" at bounding box center [12, 40] width 8 height 7
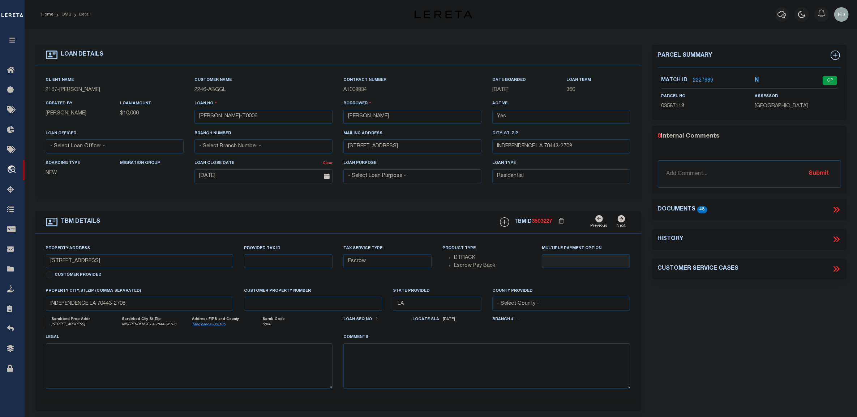
click at [846, 210] on div "Documents 48" at bounding box center [749, 209] width 195 height 9
click at [839, 207] on icon at bounding box center [836, 209] width 9 height 9
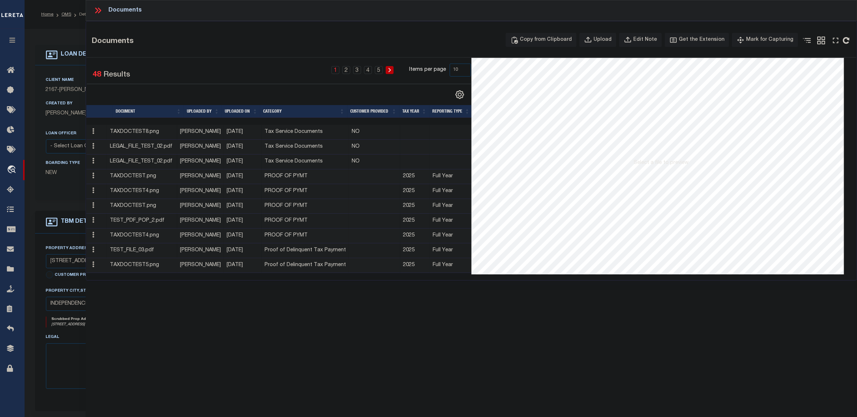
drag, startPoint x: 212, startPoint y: 349, endPoint x: 84, endPoint y: 155, distance: 232.3
click at [212, 349] on div "Documents Documents Copy from Clipboard Upload Edit Note Get the Extension Mark…" at bounding box center [471, 199] width 771 height 398
click at [94, 134] on icon at bounding box center [93, 131] width 2 height 6
click at [94, 132] on icon at bounding box center [93, 131] width 2 height 6
click at [111, 140] on link "Edit Note" at bounding box center [110, 143] width 40 height 12
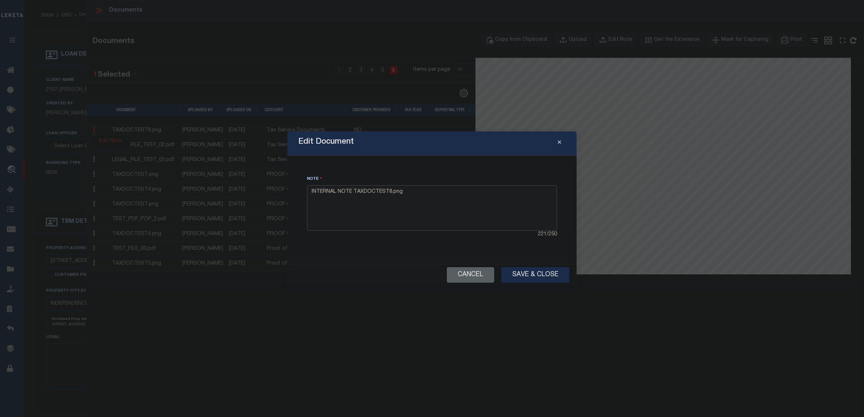
click at [412, 200] on textarea "INTERNAL NOTE TAXDOCTEST8.png" at bounding box center [432, 208] width 250 height 46
type textarea "INTERNAL NOTE TAXDOCTEST8.png dfghjdtfhdfg"
click at [530, 271] on button "Save & Close" at bounding box center [535, 275] width 68 height 16
click at [420, 259] on div "Edit Document Note INTERNAL NOTE TAXDOCTEST8.png dfghjdtfhdfg 208 / 250 Cancel …" at bounding box center [431, 209] width 289 height 154
click at [387, 254] on div "Note INTERNAL NOTE TAXDOCTEST8.png dfghjdtfhdfg 208 / 250" at bounding box center [432, 209] width 272 height 91
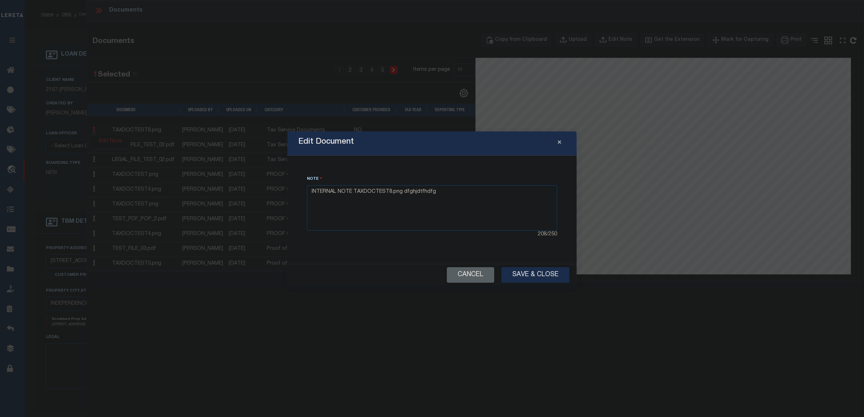
click at [402, 250] on div "Note INTERNAL NOTE TAXDOCTEST8.png dfghjdtfhdfg 208 / 250" at bounding box center [432, 209] width 272 height 91
click at [386, 251] on div "Note INTERNAL NOTE TAXDOCTEST8.png dfghjdtfhdfg 208 / 250" at bounding box center [432, 209] width 272 height 91
click at [408, 250] on div "Note INTERNAL NOTE TAXDOCTEST8.png dfghjdtfhdfg 208 / 250" at bounding box center [432, 209] width 272 height 91
drag, startPoint x: 396, startPoint y: 250, endPoint x: 412, endPoint y: 249, distance: 16.0
click at [397, 250] on div "Note INTERNAL NOTE TAXDOCTEST8.png dfghjdtfhdfg 208 / 250" at bounding box center [432, 209] width 272 height 91
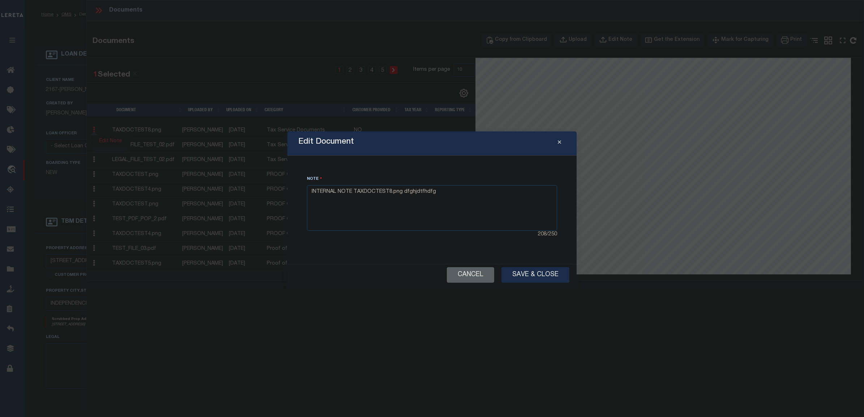
click at [412, 249] on div "Note INTERNAL NOTE TAXDOCTEST8.png dfghjdtfhdfg 208 / 250" at bounding box center [432, 209] width 272 height 91
click at [532, 274] on button "Save & Close" at bounding box center [535, 275] width 68 height 16
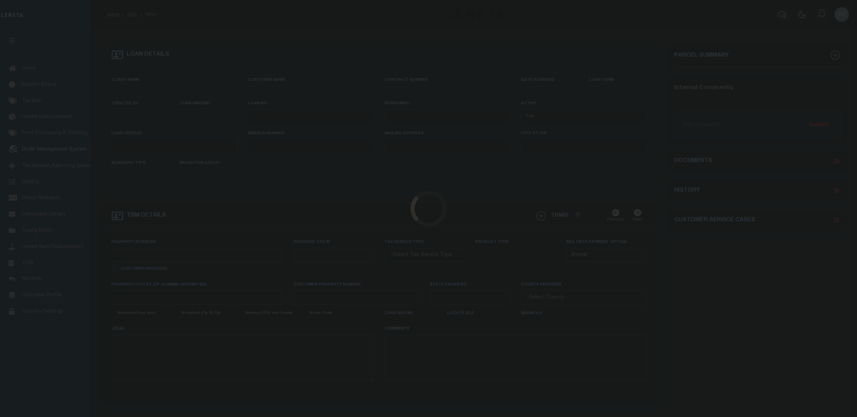
type input "[PERSON_NAME]-T0006"
type input "[PERSON_NAME]"
select select
type input "[STREET_ADDRESS]"
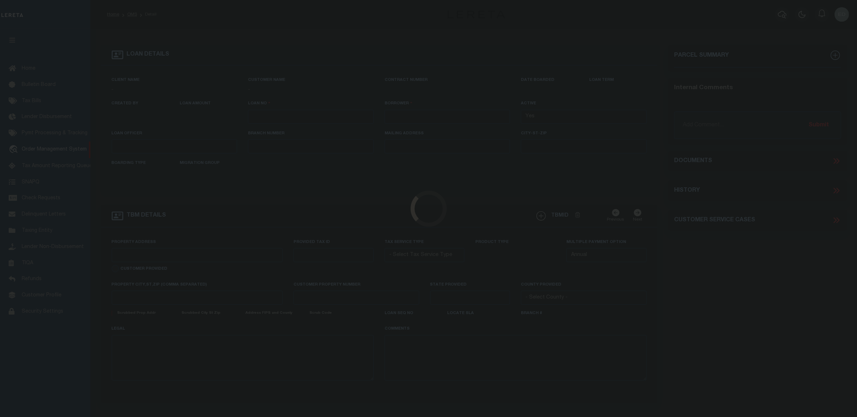
type input "INDEPENDENCE LA 70443-2708"
type input "[DATE]"
select select "10"
select select "Escrow"
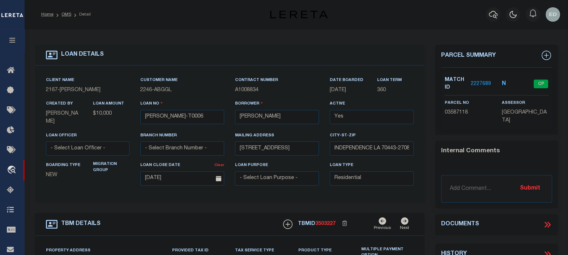
type input "[STREET_ADDRESS]"
select select
type input "INDEPENDENCE LA 70443-2708"
type input "LA"
click at [545, 224] on icon at bounding box center [545, 225] width 3 height 6
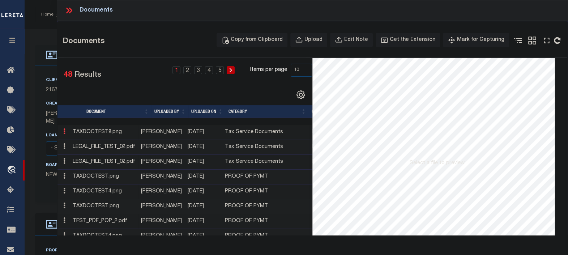
click at [64, 131] on icon at bounding box center [64, 131] width 2 height 6
click at [65, 135] on link at bounding box center [64, 132] width 8 height 6
click at [80, 142] on link "Edit Note" at bounding box center [81, 143] width 40 height 12
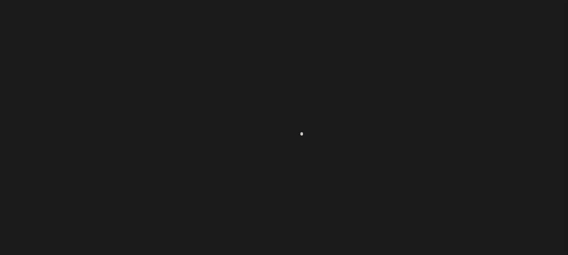
scroll to position [53, 0]
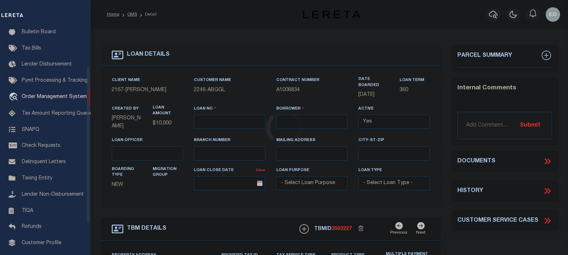
type input "[PERSON_NAME]-T0006"
type input "[PERSON_NAME]"
select select
type input "[STREET_ADDRESS]"
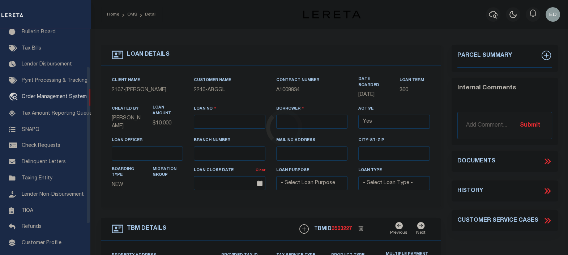
type input "INDEPENDENCE LA 70443-2708"
type input "[DATE]"
select select "10"
select select "Escrow"
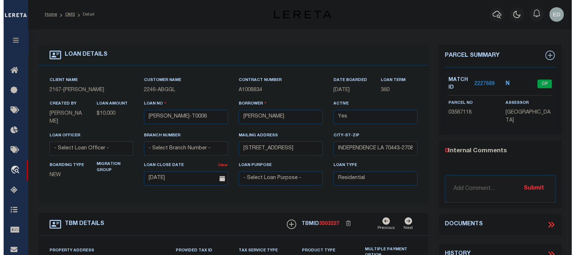
scroll to position [0, 0]
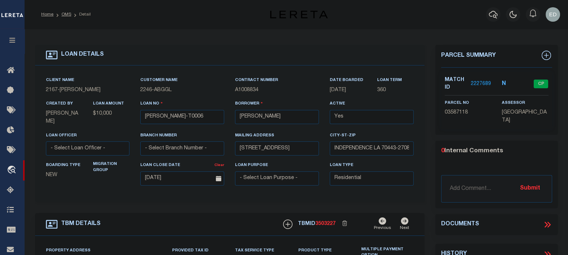
type input "[STREET_ADDRESS]"
select select
type input "INDEPENDENCE LA 70443-2708"
type input "LA"
click at [544, 226] on icon at bounding box center [545, 225] width 3 height 6
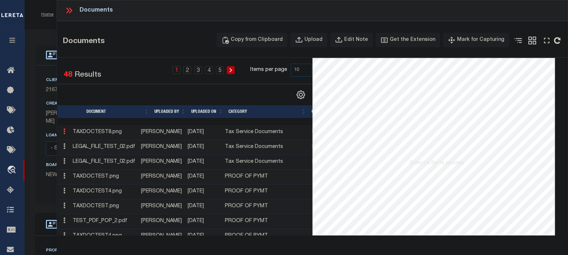
click at [63, 130] on icon at bounding box center [64, 131] width 2 height 6
click at [74, 141] on link "Edit Note" at bounding box center [81, 143] width 40 height 12
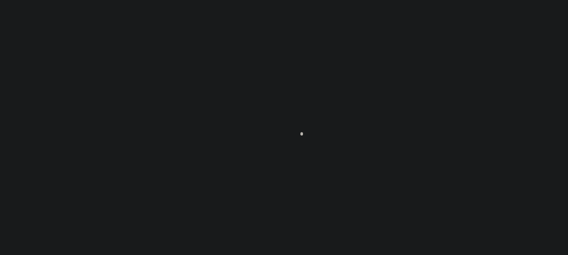
scroll to position [53, 0]
type input "[PERSON_NAME]-T0006"
type input "[PERSON_NAME]"
select select
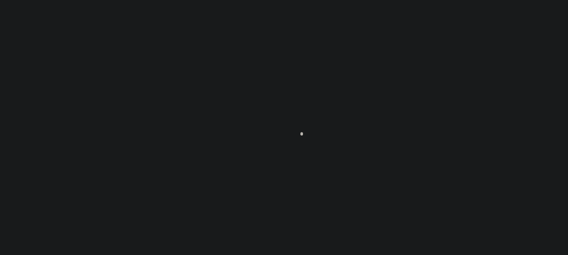
type input "[STREET_ADDRESS]"
type input "INDEPENDENCE LA 70443-2708"
type input "[DATE]"
select select "10"
select select "Escrow"
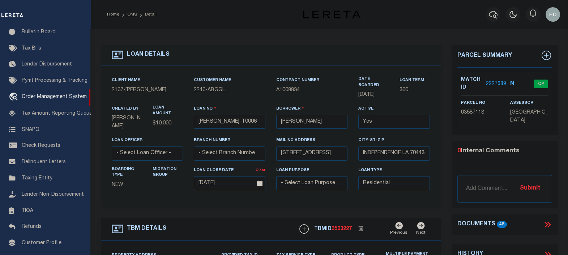
type input "[STREET_ADDRESS]"
select select
type input "INDEPENDENCE LA 70443-2708"
type input "LA"
drag, startPoint x: 13, startPoint y: 39, endPoint x: 260, endPoint y: 64, distance: 248.2
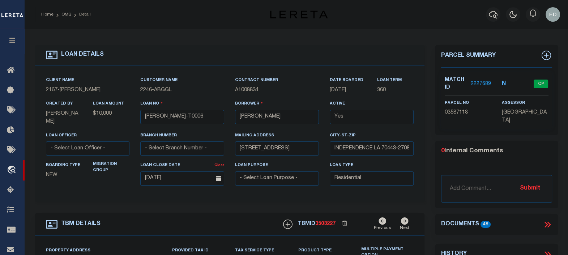
click at [555, 225] on div "Documents 48" at bounding box center [496, 224] width 123 height 9
click at [550, 223] on icon at bounding box center [547, 224] width 9 height 9
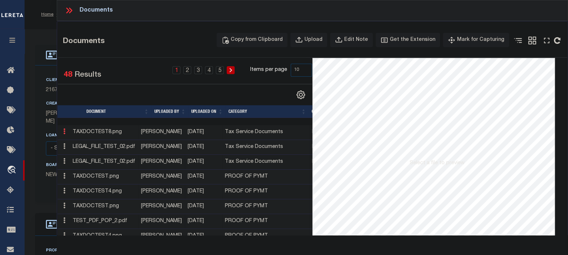
click at [65, 132] on icon at bounding box center [64, 131] width 2 height 6
click at [83, 143] on link "Edit Note" at bounding box center [81, 143] width 40 height 12
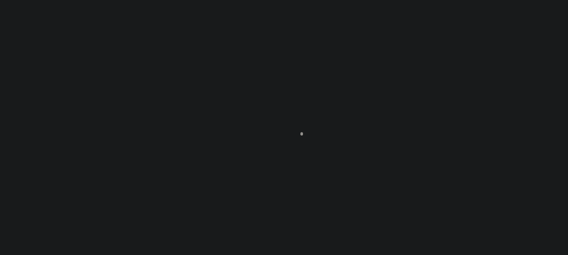
scroll to position [53, 0]
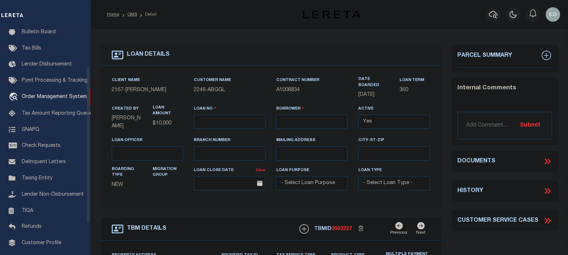
type input "[PERSON_NAME]-T0006"
type input "[PERSON_NAME]"
select select
type input "[STREET_ADDRESS]"
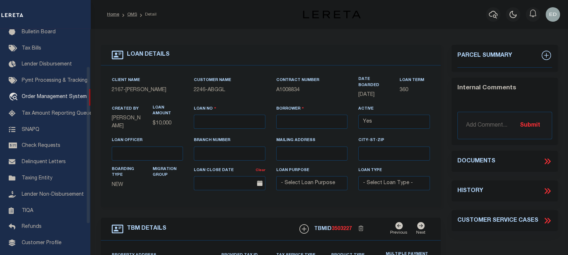
type input "INDEPENDENCE LA 70443-2708"
type input "[DATE]"
select select "10"
select select "Escrow"
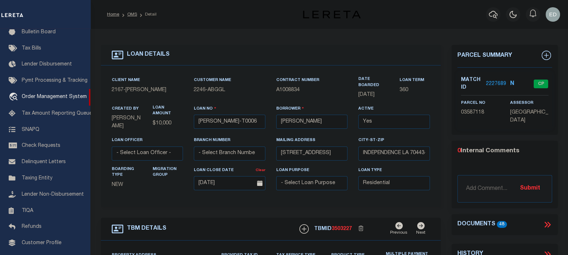
type input "[STREET_ADDRESS]"
select select
type input "INDEPENDENCE LA 70443-2708"
type input "LA"
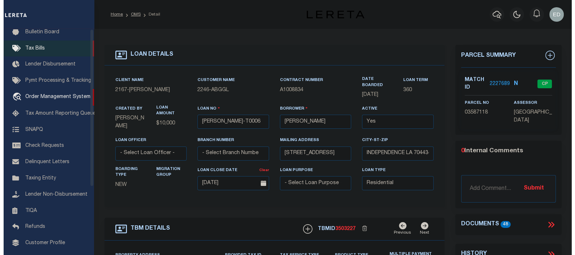
scroll to position [0, 0]
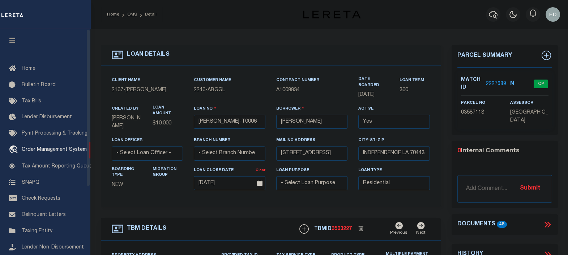
drag, startPoint x: 14, startPoint y: 37, endPoint x: 105, endPoint y: 3, distance: 97.1
